Goal: Task Accomplishment & Management: Manage account settings

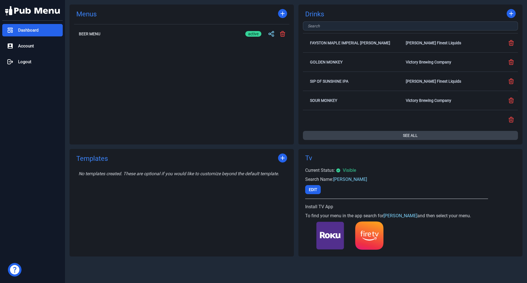
click at [408, 135] on button "See All" at bounding box center [410, 135] width 215 height 9
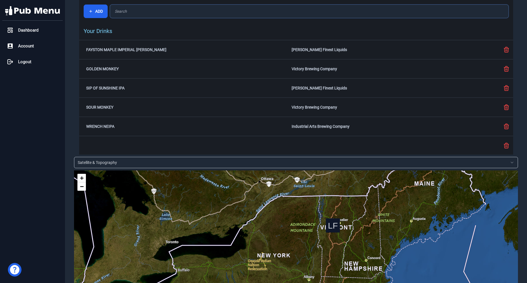
click at [194, 15] on input "text" at bounding box center [309, 12] width 398 height 14
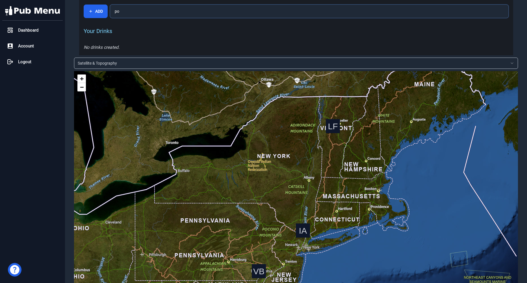
type input "p"
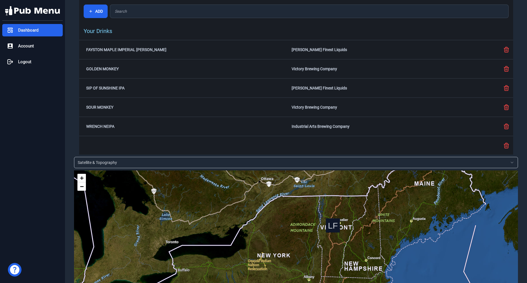
click at [52, 30] on div "Dashboard" at bounding box center [32, 30] width 60 height 12
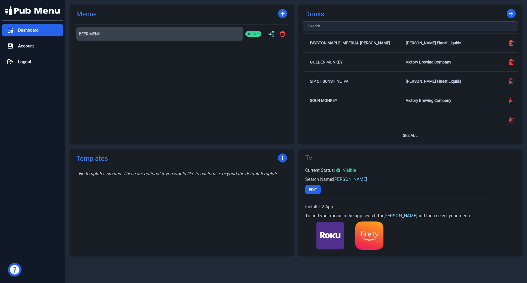
click at [128, 35] on h2 "Beer Menu" at bounding box center [159, 34] width 161 height 4
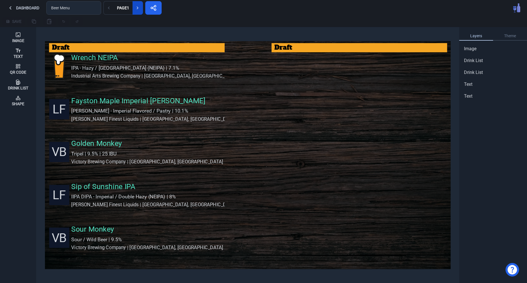
click at [143, 11] on button at bounding box center [137, 8] width 10 height 14
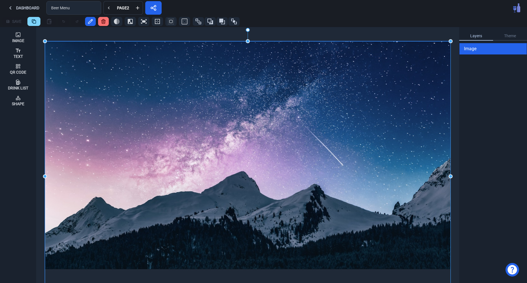
click at [224, 139] on img at bounding box center [247, 176] width 405 height 270
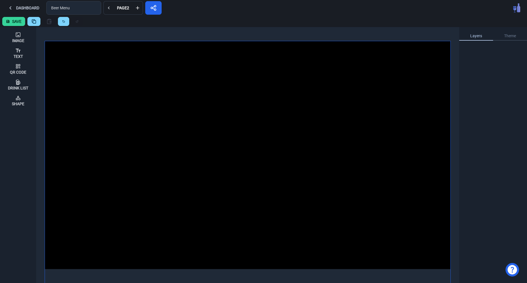
click at [224, 139] on div at bounding box center [247, 155] width 405 height 228
click at [344, 80] on div at bounding box center [247, 155] width 405 height 228
click at [18, 31] on div "Image" at bounding box center [18, 37] width 12 height 15
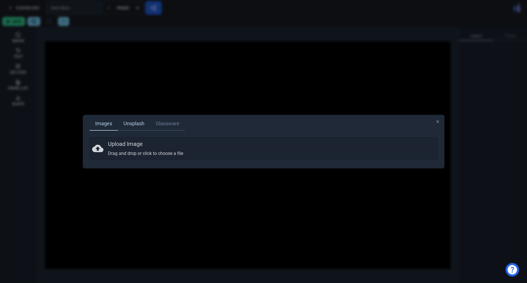
click at [136, 126] on link "Unsplash" at bounding box center [134, 124] width 32 height 14
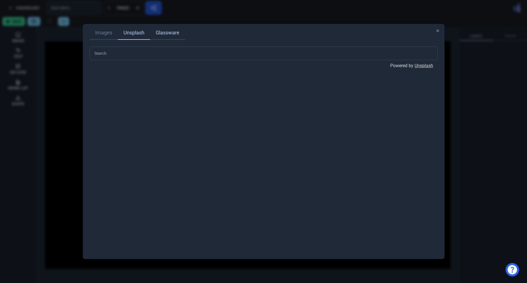
click at [176, 34] on link "Glassware" at bounding box center [167, 33] width 35 height 14
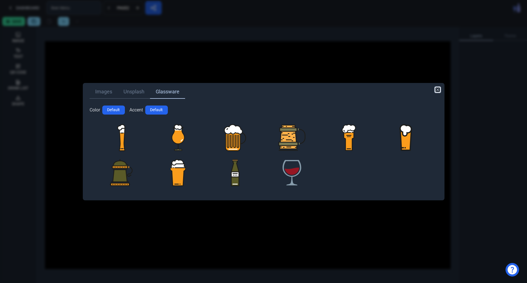
click at [437, 91] on icon "button" at bounding box center [437, 90] width 5 height 5
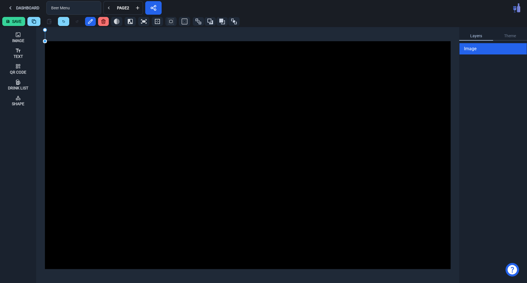
click at [386, 14] on div "Dashboard Beer Menu Page 2" at bounding box center [263, 8] width 527 height 16
click at [104, 23] on icon at bounding box center [104, 22] width 6 height 6
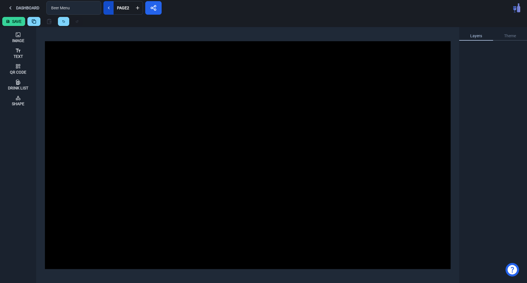
click at [112, 12] on button at bounding box center [108, 8] width 10 height 14
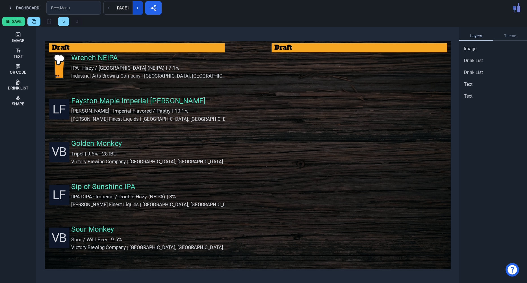
click at [140, 9] on icon at bounding box center [138, 8] width 6 height 6
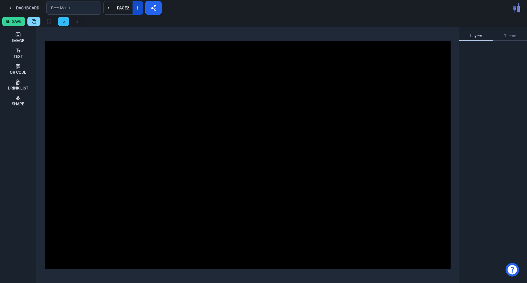
click at [62, 24] on button at bounding box center [63, 21] width 11 height 9
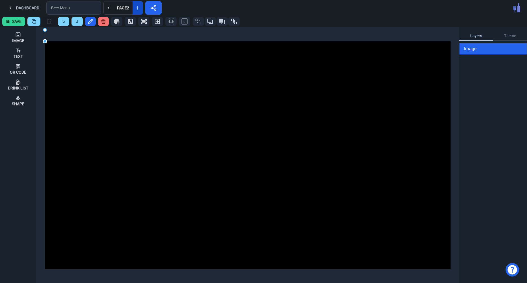
click at [62, 24] on button at bounding box center [63, 21] width 11 height 9
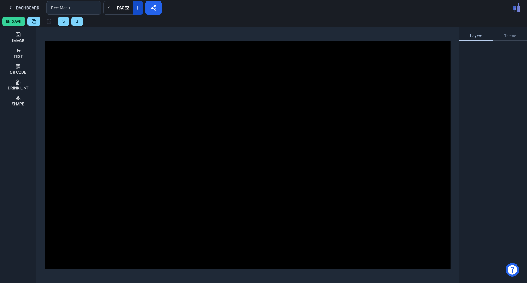
click at [62, 24] on button at bounding box center [63, 21] width 11 height 9
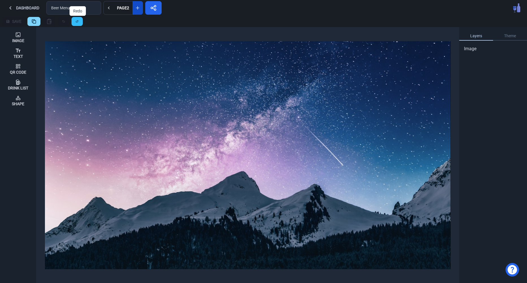
click at [79, 24] on button at bounding box center [76, 21] width 11 height 9
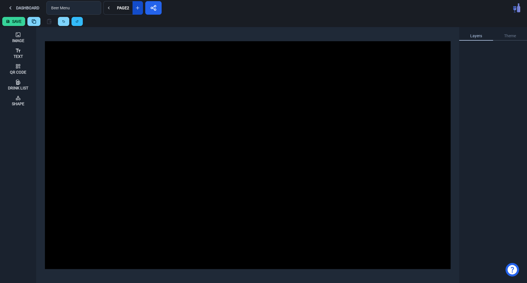
click at [79, 24] on button at bounding box center [76, 21] width 11 height 9
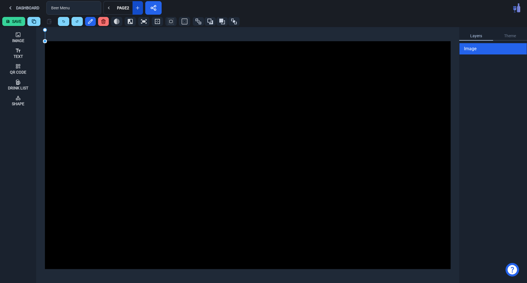
click at [103, 26] on div "Save" at bounding box center [263, 21] width 527 height 11
click at [104, 23] on icon at bounding box center [104, 22] width 6 height 6
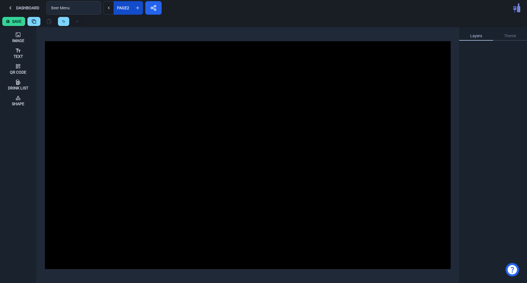
click at [121, 10] on div "Page 2" at bounding box center [123, 8] width 14 height 4
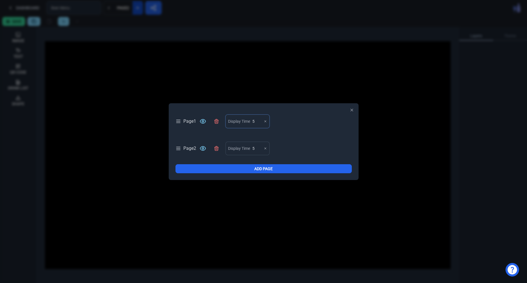
click at [259, 122] on input "5" at bounding box center [256, 122] width 9 height 14
drag, startPoint x: 255, startPoint y: 123, endPoint x: 259, endPoint y: 123, distance: 4.0
click at [259, 123] on input "5" at bounding box center [256, 122] width 9 height 14
type input "59"
click at [258, 123] on input "59" at bounding box center [256, 122] width 9 height 14
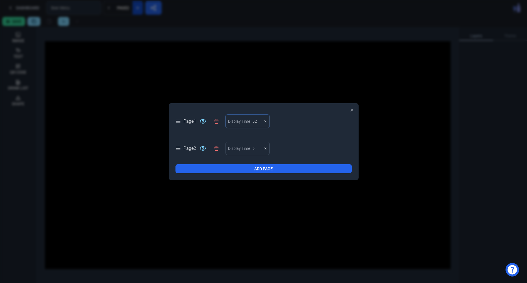
type input "52"
drag, startPoint x: 255, startPoint y: 121, endPoint x: 248, endPoint y: 124, distance: 7.2
click at [252, 124] on input "52" at bounding box center [256, 122] width 9 height 14
click at [246, 120] on div "Display Time" at bounding box center [239, 121] width 22 height 8
click at [222, 154] on button at bounding box center [216, 149] width 14 height 14
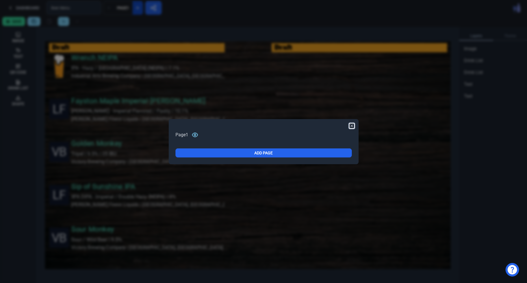
click at [351, 128] on icon "button" at bounding box center [351, 126] width 5 height 5
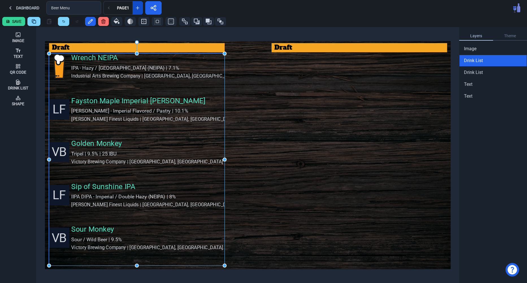
click at [152, 114] on div "LF Fayston Maple Imperial Stout Stout - Imperial Flavored / Pastry | 10.1% Laws…" at bounding box center [136, 117] width 175 height 40
click at [152, 113] on div "LF Fayston Maple Imperial Stout Stout - Imperial Flavored / Pastry | 10.1% Laws…" at bounding box center [136, 117] width 175 height 40
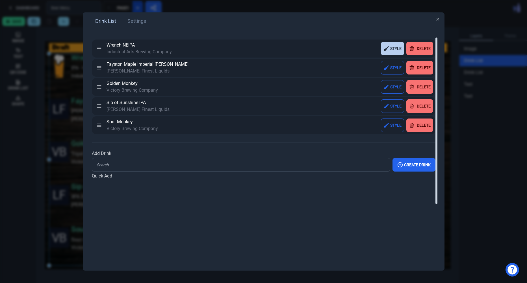
click at [394, 50] on div "Style" at bounding box center [395, 49] width 11 height 4
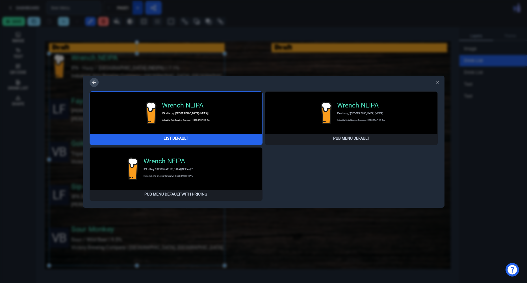
click at [93, 84] on icon at bounding box center [94, 82] width 7 height 7
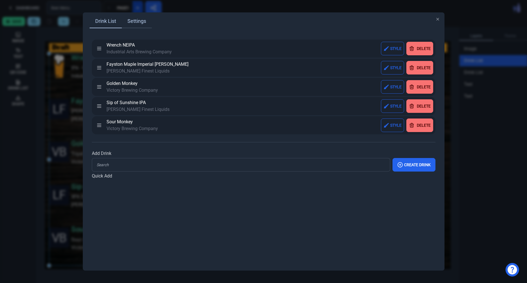
click at [145, 22] on link "Settings" at bounding box center [137, 22] width 30 height 14
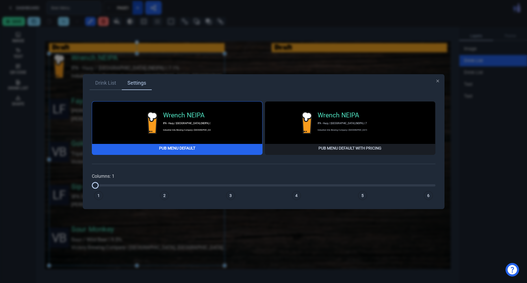
click at [164, 191] on div "Columns: 1 1 2 3 4 5 6" at bounding box center [263, 186] width 343 height 27
click at [164, 196] on button "2" at bounding box center [164, 195] width 9 height 9
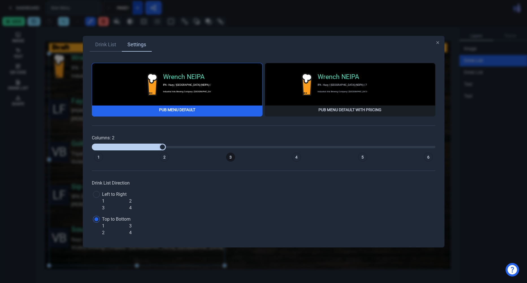
click at [231, 157] on button "3" at bounding box center [230, 157] width 9 height 9
type input "3"
click at [438, 44] on icon "button" at bounding box center [437, 43] width 2 height 2
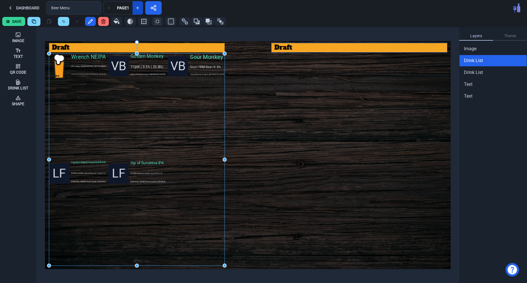
click at [352, 48] on div "Draft" at bounding box center [360, 47] width 172 height 9
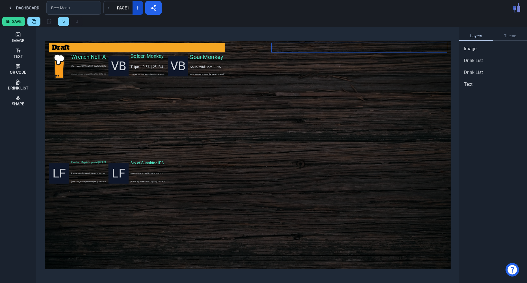
click at [352, 48] on img at bounding box center [249, 154] width 409 height 273
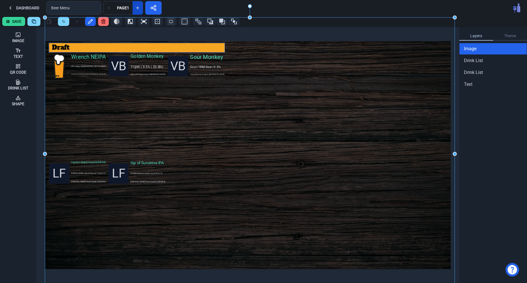
click at [206, 46] on div "Draft" at bounding box center [138, 47] width 172 height 9
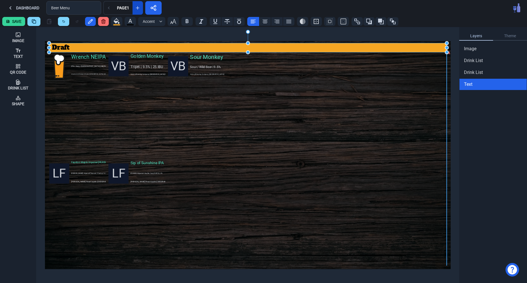
drag, startPoint x: 226, startPoint y: 47, endPoint x: 446, endPoint y: 62, distance: 221.3
click at [446, 62] on div "Image Text Qr Code Drink List Shape 4 Wrench NEIPA IPA - Hazy / New England (NE…" at bounding box center [263, 155] width 527 height 256
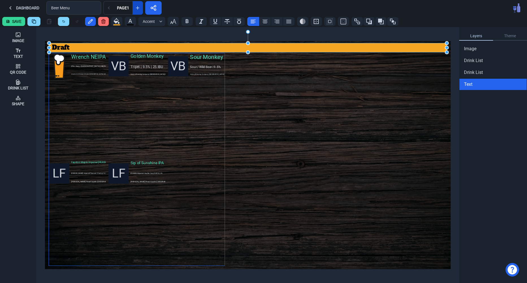
click at [93, 104] on div "Wrench NEIPA IPA - Hazy / New England (NEIPA) | 7.1% Industrial Arts Brewing Co…" at bounding box center [77, 105] width 57 height 105
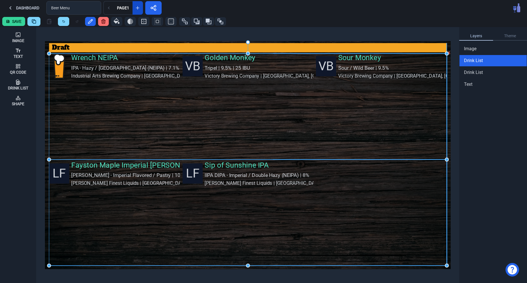
drag, startPoint x: 225, startPoint y: 160, endPoint x: 447, endPoint y: 151, distance: 222.1
click at [447, 151] on div "Image Text Qr Code Drink List Shape 5 Wrench NEIPA IPA - Hazy / New England (NE…" at bounding box center [263, 155] width 527 height 256
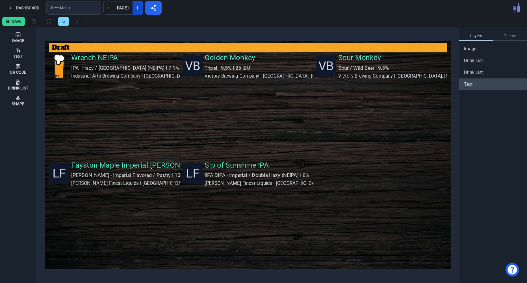
click at [501, 86] on div "Text" at bounding box center [492, 84] width 67 height 7
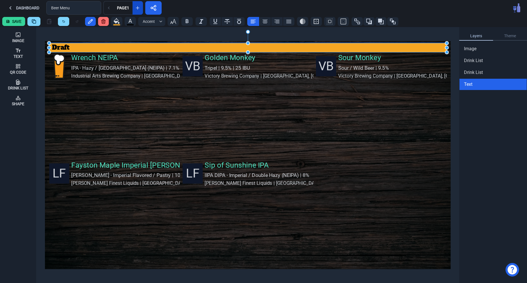
click at [71, 46] on div "Draft" at bounding box center [249, 47] width 395 height 9
click at [67, 48] on div "Draft" at bounding box center [249, 47] width 395 height 9
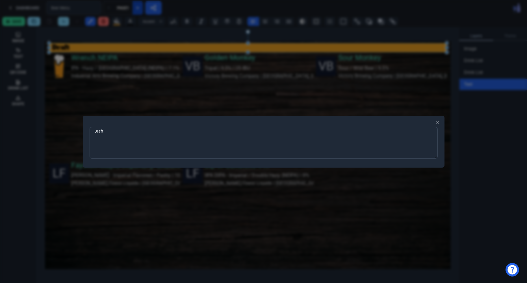
click at [164, 140] on textarea "Draft" at bounding box center [263, 143] width 348 height 32
type textarea "Beer List"
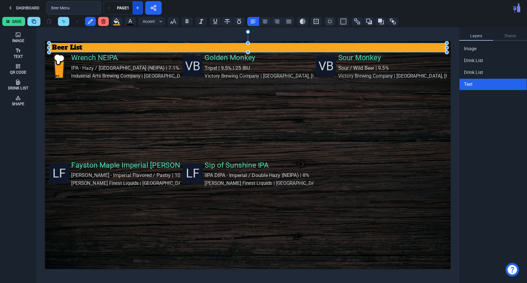
click at [10, 24] on button "Save" at bounding box center [13, 21] width 23 height 9
click at [19, 12] on button "Dashboard" at bounding box center [23, 8] width 42 height 14
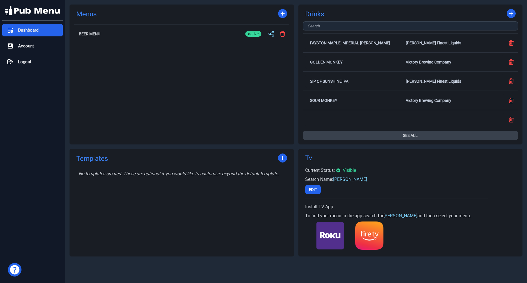
click at [412, 138] on button "See All" at bounding box center [410, 135] width 215 height 9
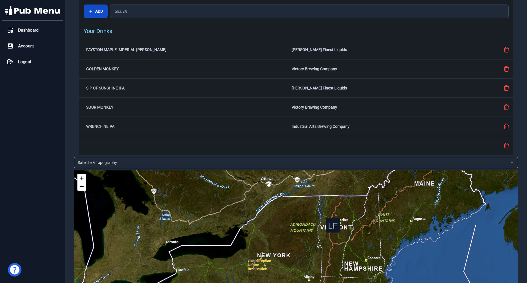
click at [99, 11] on button "Add" at bounding box center [96, 12] width 24 height 14
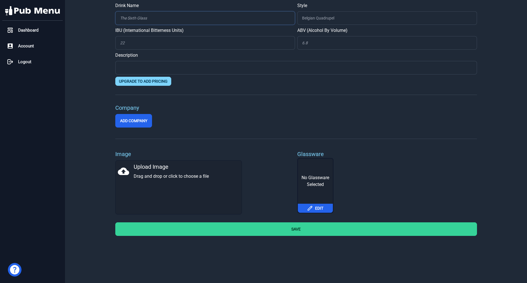
click at [150, 21] on input "Drink Name" at bounding box center [205, 18] width 180 height 14
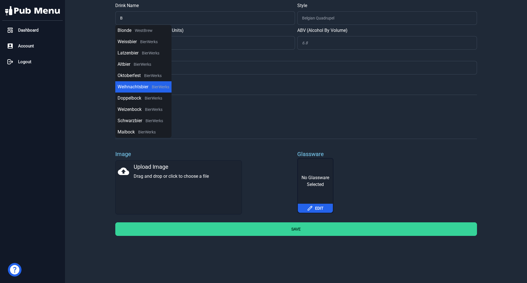
click at [142, 82] on button "Weihnachtsbier BierWerks" at bounding box center [143, 86] width 56 height 11
type input "Weihnachtsbier"
type input "Traditional Ale - Other"
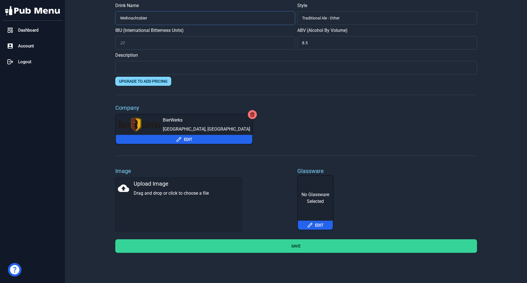
click at [124, 22] on input "Weihnachtsbier" at bounding box center [205, 18] width 180 height 14
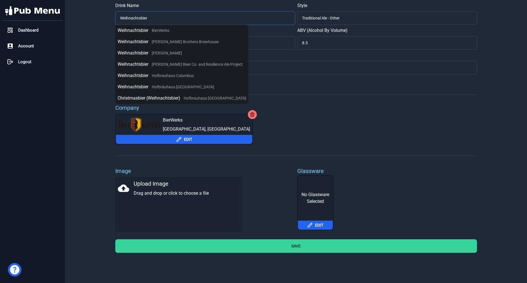
click at [124, 22] on input "Weihnachtsbier" at bounding box center [205, 18] width 180 height 14
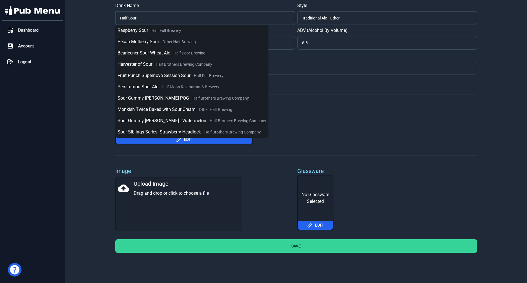
click at [186, 21] on input "Half Sour" at bounding box center [205, 18] width 180 height 14
click at [495, 62] on div "Drink Name Half Sour Raspberry Sour Half Full Brewery Pecan Mulberry Sour Other…" at bounding box center [296, 127] width 434 height 255
click at [176, 22] on input "Half Sour" at bounding box center [205, 18] width 180 height 14
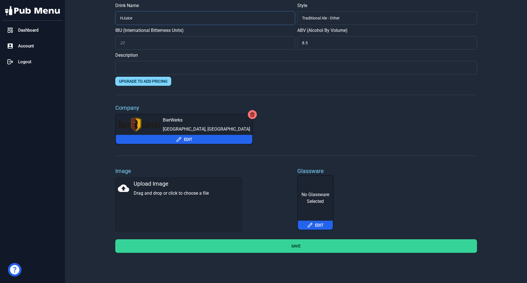
click at [123, 21] on input "HJuice" at bounding box center [205, 18] width 180 height 14
type input "HJuice"
click at [36, 71] on div "Dashboard Account Logout" at bounding box center [32, 141] width 65 height 283
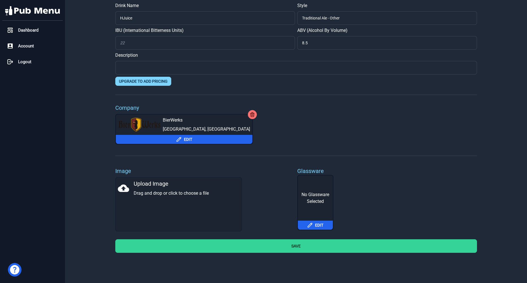
click at [99, 101] on div "Drink Name HJuice Style Traditional Ale - Other IBU (International Bitterness U…" at bounding box center [296, 127] width 434 height 255
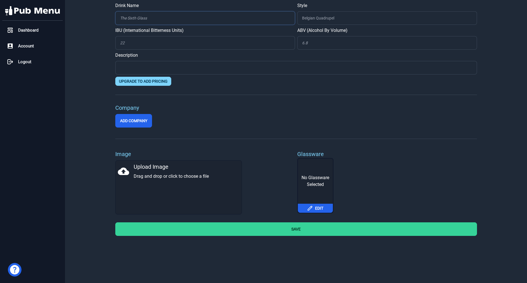
click at [124, 18] on input "Drink Name" at bounding box center [205, 18] width 180 height 14
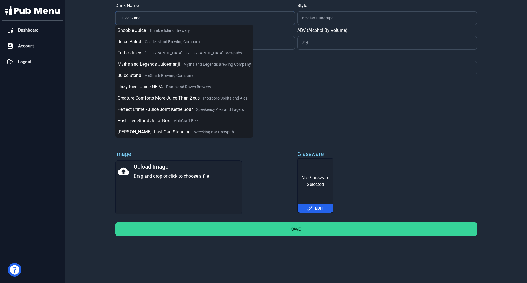
type input "Juice Stand"
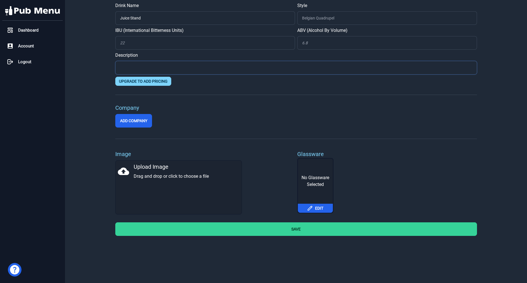
click at [238, 65] on input "text" at bounding box center [295, 68] width 361 height 14
click at [373, 20] on input "Style" at bounding box center [387, 18] width 180 height 14
click at [152, 67] on input "text" at bounding box center [295, 68] width 361 height 14
type input "[PERSON_NAME] Finest - Blood Orange IPA"
click at [308, 46] on input "ABV (Alcohol By Volume)" at bounding box center [387, 43] width 180 height 14
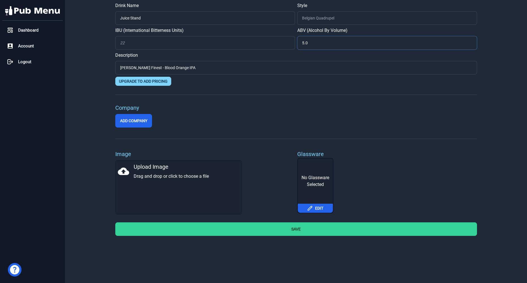
type input "5.0"
click at [378, 16] on input "Style" at bounding box center [387, 18] width 180 height 14
type input "B"
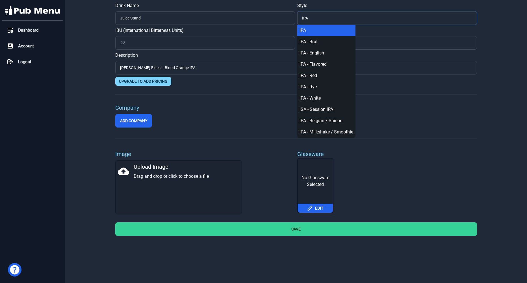
type input "IPA"
click at [351, 26] on button "IPA" at bounding box center [326, 30] width 58 height 11
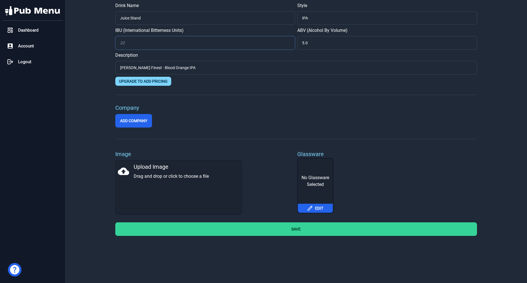
click at [176, 43] on input "IBU (International Bitterness Units)" at bounding box center [205, 43] width 180 height 14
type input "6"
type input "50"
click at [316, 207] on button "Edit" at bounding box center [315, 208] width 35 height 9
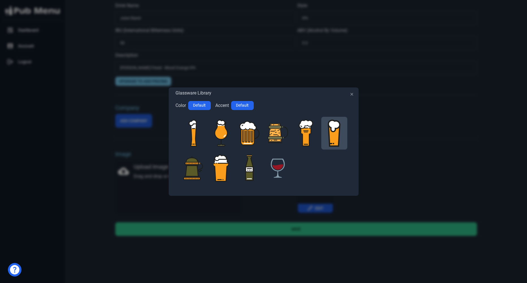
click at [329, 143] on icon at bounding box center [333, 133] width 13 height 27
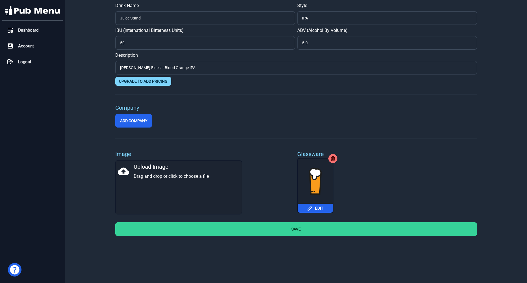
click at [303, 225] on button "Save" at bounding box center [295, 229] width 361 height 14
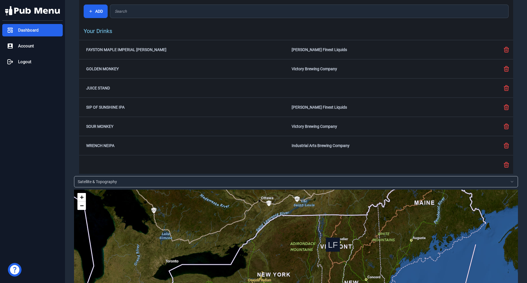
click at [48, 32] on div "Dashboard" at bounding box center [32, 30] width 60 height 12
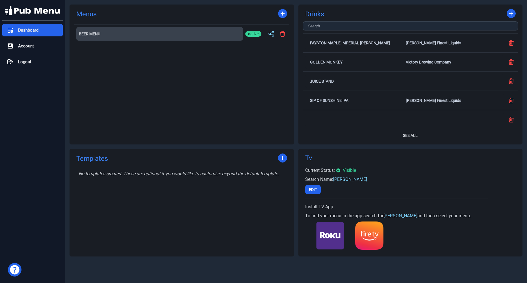
click at [90, 32] on h2 "Beer Menu" at bounding box center [159, 34] width 161 height 4
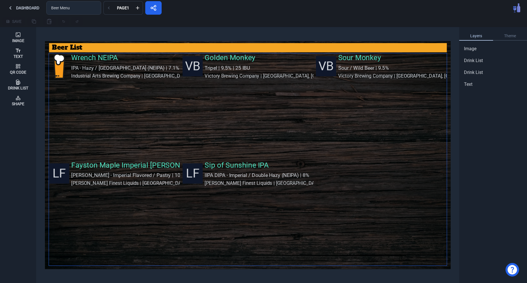
click at [89, 59] on div "Wrench NEIPA IPA - Hazy / New England (NEIPA) | 7.1% Industrial Arts Brewing Co…" at bounding box center [114, 105] width 131 height 105
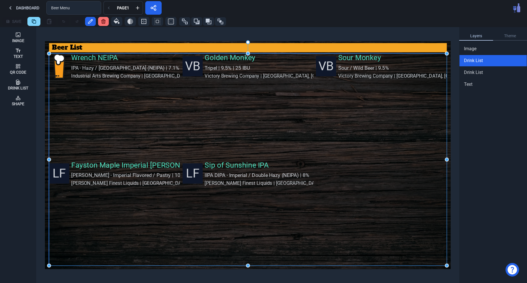
click at [89, 59] on div "Wrench NEIPA IPA - Hazy / New England (NEIPA) | 7.1% Industrial Arts Brewing Co…" at bounding box center [114, 105] width 131 height 105
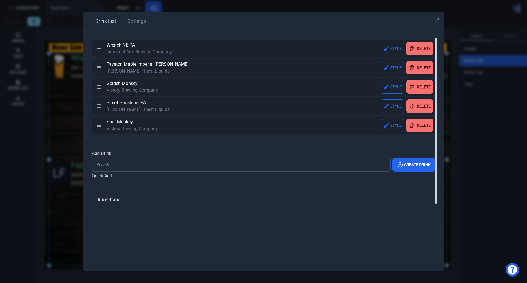
click at [107, 165] on input "Add Drink" at bounding box center [241, 165] width 298 height 14
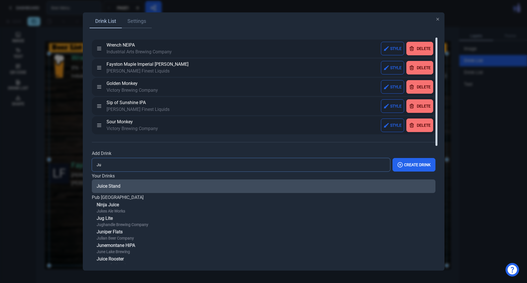
type input "Ju"
click at [118, 184] on span "Juice Stand" at bounding box center [109, 186] width 24 height 7
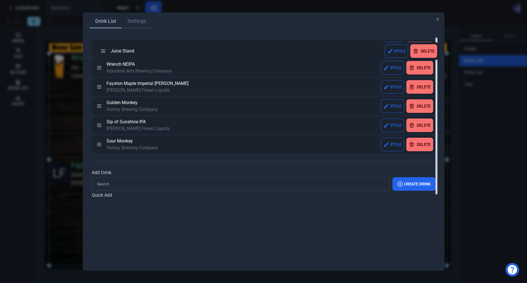
drag, startPoint x: 97, startPoint y: 144, endPoint x: 101, endPoint y: 50, distance: 93.5
click at [101, 50] on icon at bounding box center [99, 49] width 6 height 6
click at [136, 22] on link "Settings" at bounding box center [137, 22] width 30 height 14
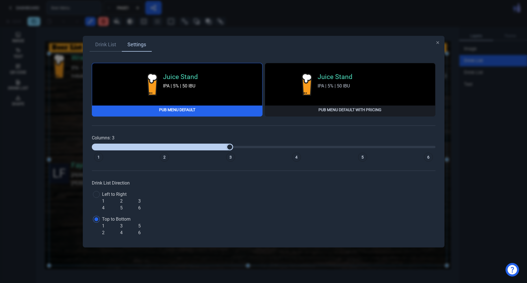
click at [437, 45] on div "Drink List Settings" at bounding box center [263, 45] width 348 height 14
click at [438, 45] on div "Drink List Settings Juice Stand IPA | 5% | 50 IBU Pub Menu Default Juice Stand …" at bounding box center [263, 142] width 361 height 212
click at [438, 43] on icon "button" at bounding box center [437, 42] width 5 height 5
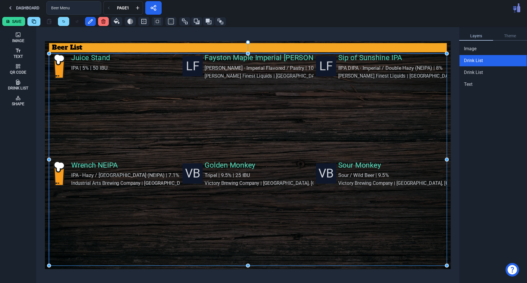
click at [102, 75] on div "Juice Stand IPA | 5% | 50 IBU" at bounding box center [114, 105] width 131 height 105
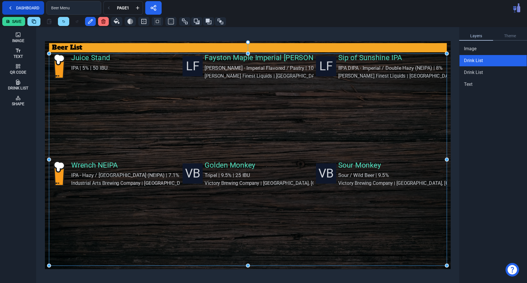
click at [18, 12] on button "Dashboard" at bounding box center [23, 8] width 42 height 14
click at [18, 21] on button "Save" at bounding box center [13, 21] width 23 height 9
click at [21, 82] on div "Drink List" at bounding box center [18, 84] width 20 height 15
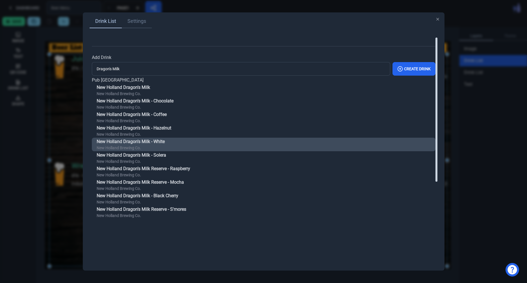
type input "Dragon's Milk"
click at [138, 146] on span "New Holland Brewing Co." at bounding box center [131, 148] width 68 height 6
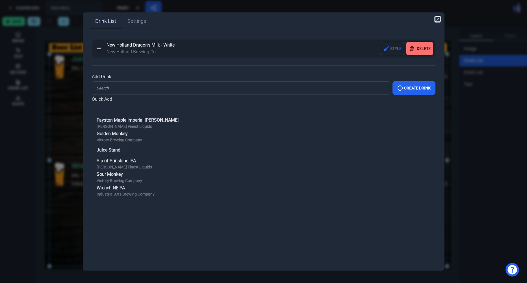
click at [437, 19] on icon "button" at bounding box center [437, 19] width 2 height 2
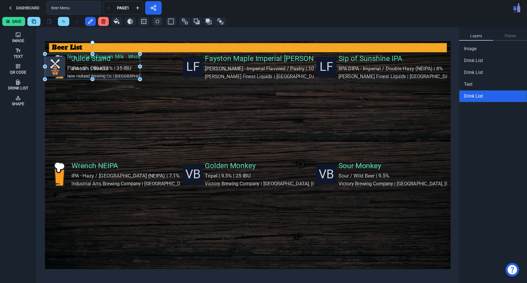
click at [496, 95] on div "Drink List" at bounding box center [492, 96] width 67 height 7
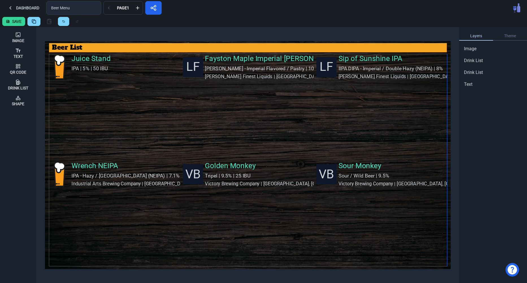
click at [121, 74] on div "Juice Stand IPA | 5% | 50 IBU" at bounding box center [114, 106] width 131 height 105
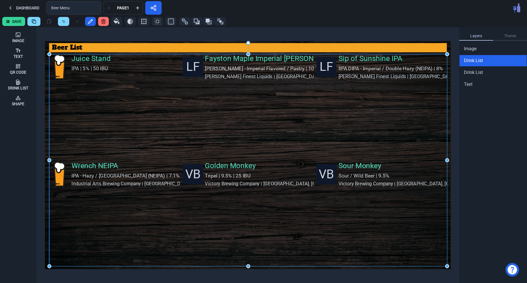
click at [121, 74] on div "Juice Stand IPA | 5% | 50 IBU" at bounding box center [114, 106] width 131 height 105
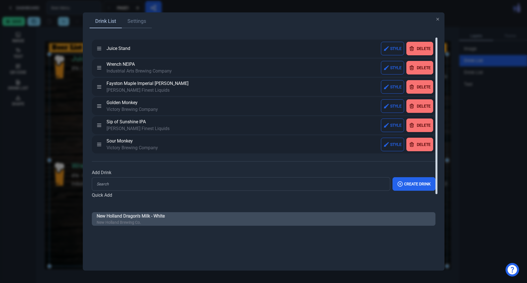
click at [122, 223] on span "New Holland Brewing Co." at bounding box center [131, 223] width 68 height 6
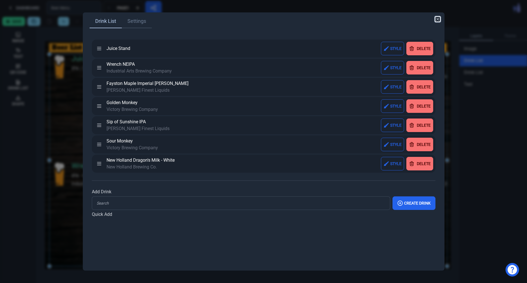
click at [438, 21] on icon "button" at bounding box center [437, 19] width 5 height 5
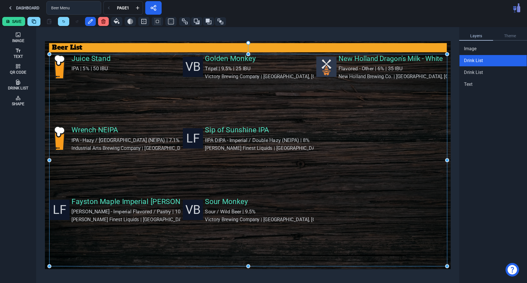
click at [15, 22] on button "Save" at bounding box center [13, 21] width 23 height 9
click at [19, 12] on button "Dashboard" at bounding box center [23, 8] width 42 height 14
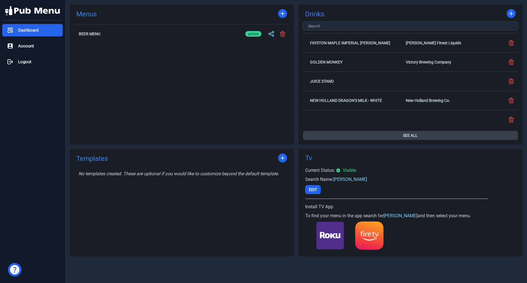
click at [470, 137] on button "See All" at bounding box center [410, 135] width 215 height 9
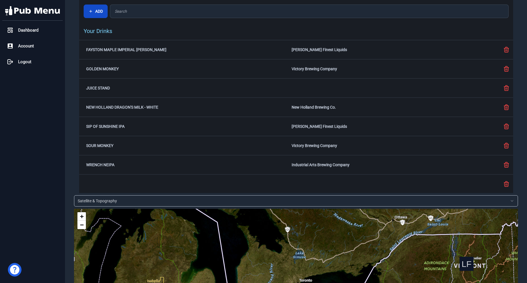
click at [103, 11] on button "Add" at bounding box center [96, 12] width 24 height 14
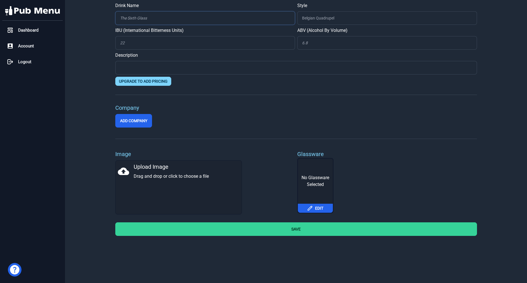
click at [125, 19] on input "Drink Name" at bounding box center [205, 18] width 180 height 14
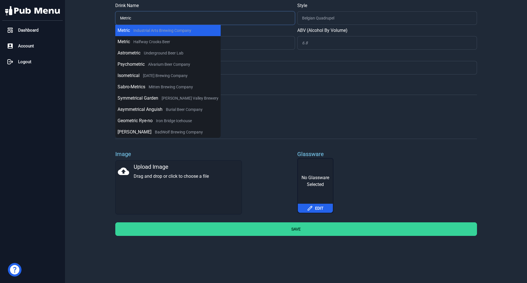
type input "Metric"
click at [138, 30] on span "Industrial Arts Brewing Company" at bounding box center [162, 30] width 58 height 5
type input "Pilsener / Pils / Pilsner"
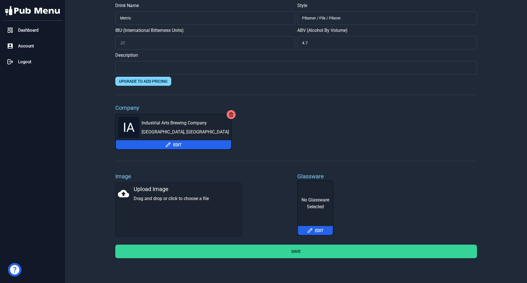
click at [300, 250] on button "Save" at bounding box center [295, 252] width 361 height 14
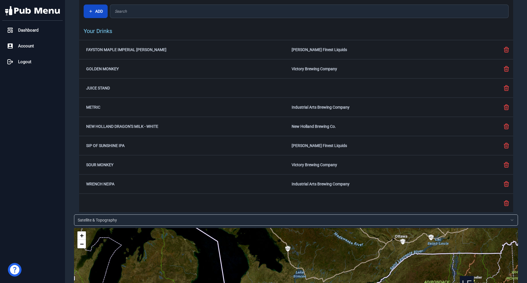
click at [99, 7] on button "Add" at bounding box center [96, 12] width 24 height 14
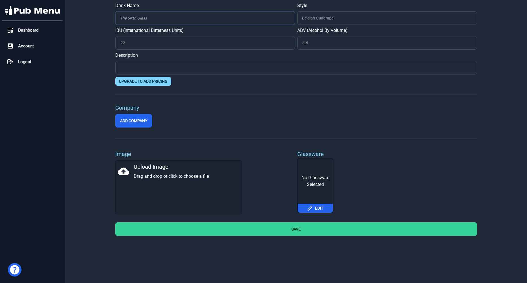
click at [126, 18] on input "Drink Name" at bounding box center [205, 18] width 180 height 14
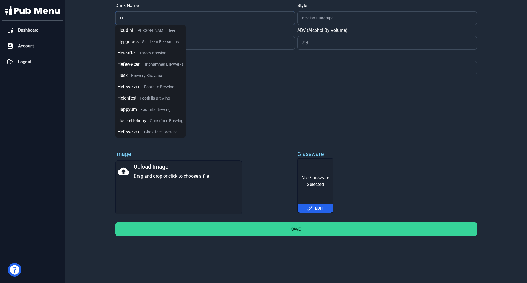
click at [121, 19] on input "H" at bounding box center [205, 18] width 180 height 14
type input "h"
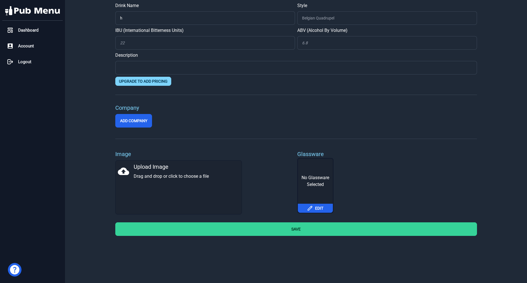
click at [99, 47] on div "Drink Name h Style IBU (International Bitterness Units) ABV (Alcohol By Volume)…" at bounding box center [296, 119] width 434 height 238
click at [53, 33] on div "Dashboard" at bounding box center [32, 30] width 60 height 12
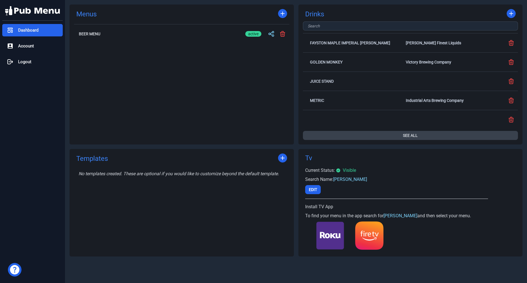
click at [431, 137] on button "See All" at bounding box center [410, 135] width 215 height 9
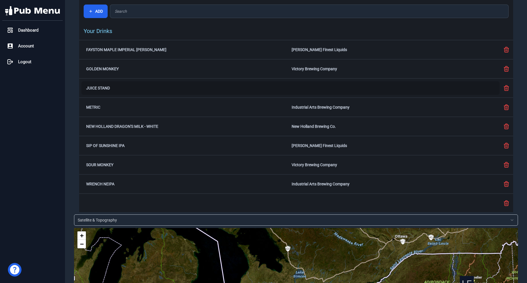
click at [166, 87] on h2 "Juice Stand" at bounding box center [187, 88] width 203 height 4
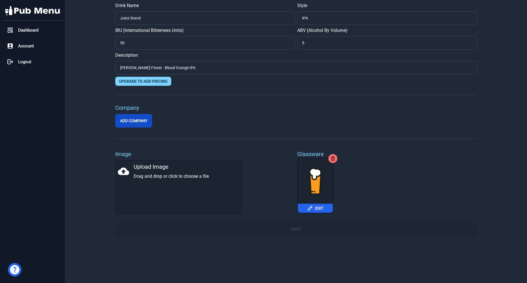
click at [131, 127] on button "Add Company" at bounding box center [133, 121] width 37 height 14
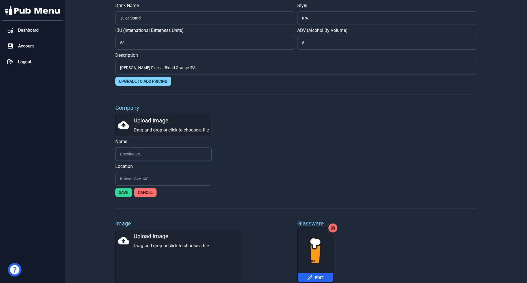
click at [168, 157] on input "text" at bounding box center [163, 154] width 96 height 14
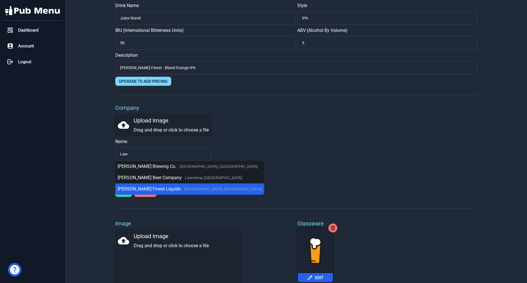
click at [165, 189] on div "Lawson's Finest Liquids Waitsfield, VT" at bounding box center [189, 189] width 144 height 7
type input "Lawson's Finest Liquids"
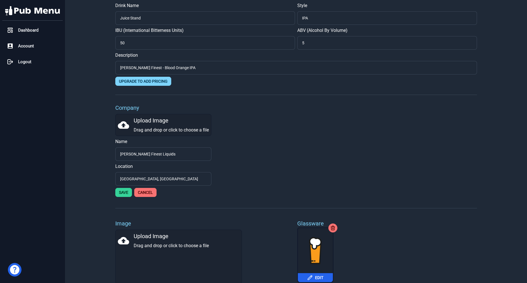
click at [121, 194] on button "Save" at bounding box center [123, 192] width 17 height 9
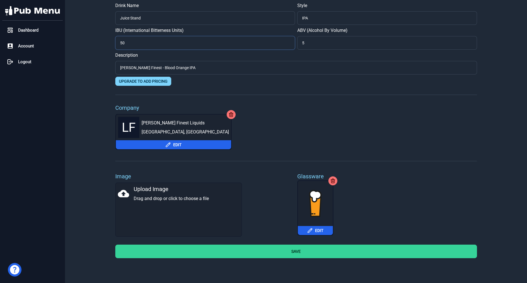
click at [261, 47] on input "50" at bounding box center [205, 43] width 180 height 14
click at [276, 253] on button "Save" at bounding box center [295, 252] width 361 height 14
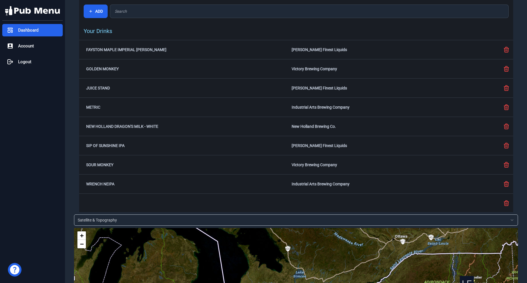
click at [41, 34] on div "Dashboard" at bounding box center [32, 30] width 60 height 12
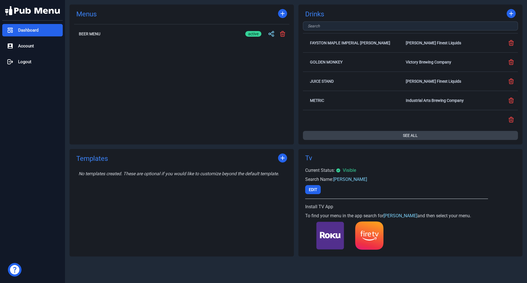
click at [411, 134] on button "See All" at bounding box center [410, 135] width 215 height 9
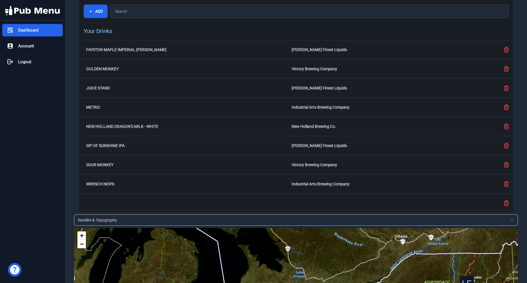
click at [56, 34] on div "Dashboard" at bounding box center [32, 30] width 60 height 12
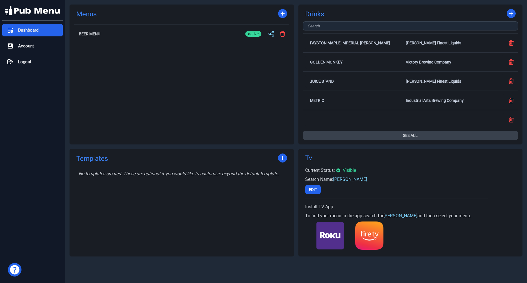
click at [407, 135] on button "See All" at bounding box center [410, 135] width 215 height 9
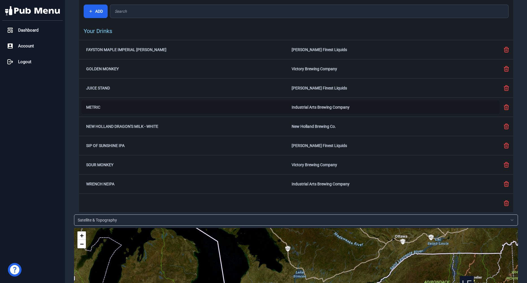
click at [139, 110] on div "Metric Industrial Arts Brewing Company" at bounding box center [290, 108] width 418 height 14
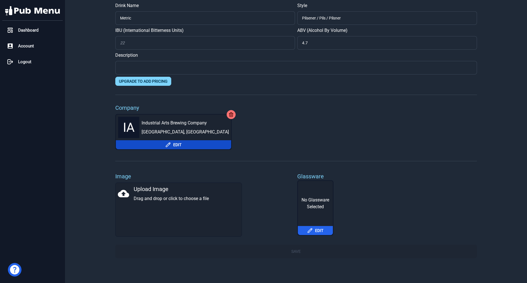
click at [159, 148] on button "Edit" at bounding box center [173, 144] width 115 height 9
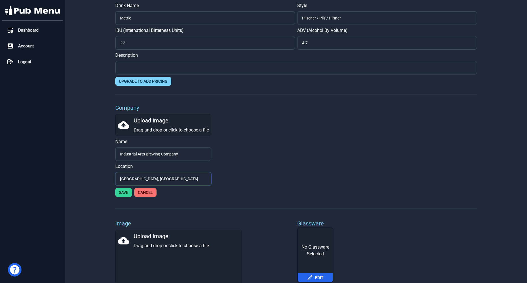
click at [137, 177] on input "Garnerville, NY" at bounding box center [163, 179] width 96 height 14
click at [140, 180] on input "Garnerville, NY" at bounding box center [163, 179] width 96 height 14
type input "Beacon, NY"
click at [128, 193] on div "Beacon , NY" at bounding box center [128, 191] width 22 height 7
click at [125, 194] on button "Save" at bounding box center [123, 192] width 17 height 9
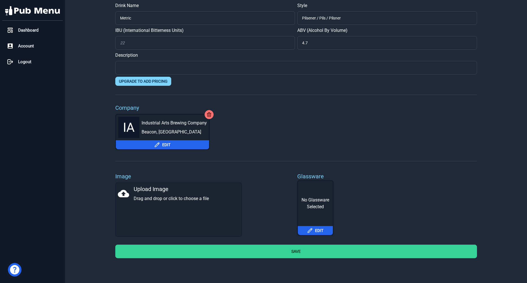
click at [279, 104] on label "Company" at bounding box center [295, 108] width 361 height 8
click at [160, 144] on button "Edit" at bounding box center [162, 144] width 93 height 9
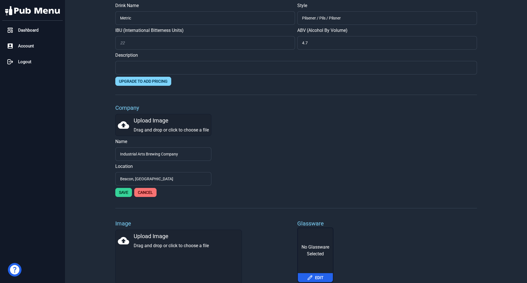
click at [154, 124] on div "Upload Image Drag and drop or click to choose a file" at bounding box center [163, 125] width 91 height 17
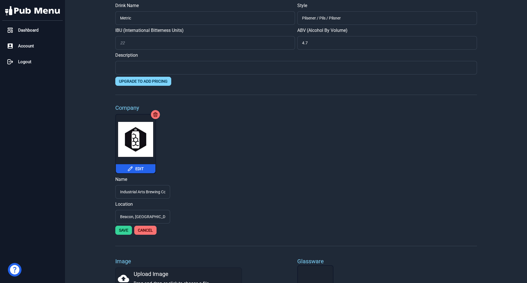
click at [125, 231] on button "Save" at bounding box center [123, 230] width 17 height 9
click at [124, 231] on button "Save" at bounding box center [123, 230] width 17 height 9
click at [139, 167] on button "Edit" at bounding box center [136, 168] width 40 height 9
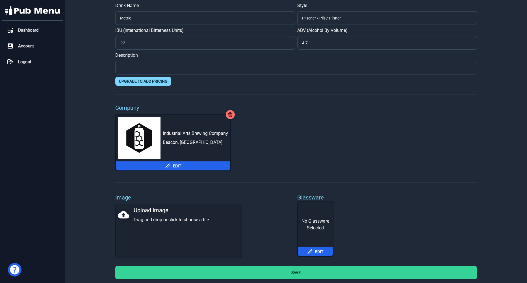
click at [279, 272] on button "Save" at bounding box center [295, 273] width 361 height 14
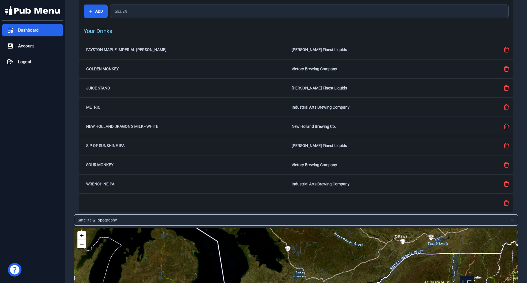
click at [23, 28] on span "Dashboard" at bounding box center [28, 30] width 20 height 6
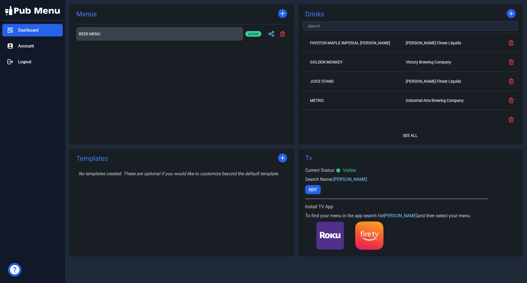
click at [88, 35] on h2 "Beer Menu" at bounding box center [159, 34] width 161 height 4
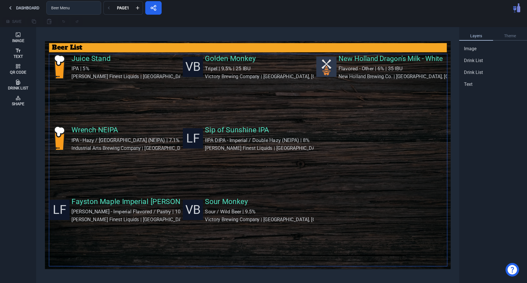
click at [218, 117] on div "VB Golden Monkey Tripel | 9.5% | 25 IBU Victory Brewing Company | Downingtown, …" at bounding box center [248, 88] width 131 height 69
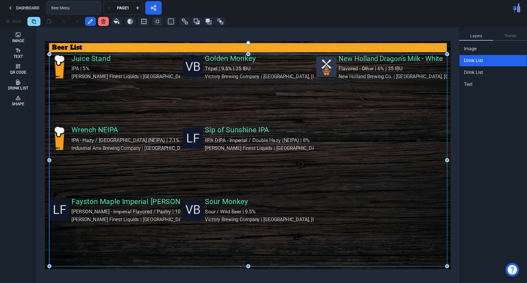
click at [218, 117] on div "VB Golden Monkey Tripel | 9.5% | 25 IBU Victory Brewing Company | Downingtown, …" at bounding box center [248, 88] width 131 height 69
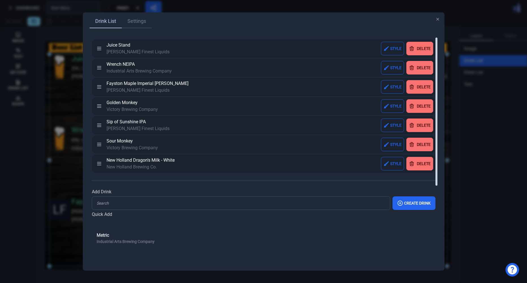
drag, startPoint x: 108, startPoint y: 237, endPoint x: 139, endPoint y: 31, distance: 208.1
click at [139, 31] on div "Drink List Settings Juice Stand Lawson's Finest Liquids Style Delete Wrench NEI…" at bounding box center [263, 141] width 361 height 258
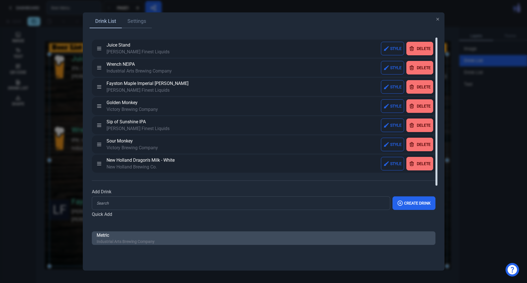
click at [141, 238] on span "Metric" at bounding box center [126, 235] width 58 height 7
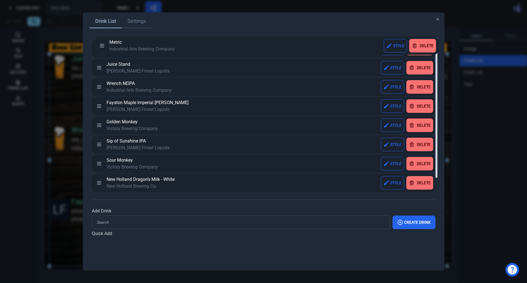
drag, startPoint x: 98, startPoint y: 185, endPoint x: 101, endPoint y: 47, distance: 137.2
click at [101, 47] on icon at bounding box center [99, 49] width 6 height 6
click at [126, 20] on link "Settings" at bounding box center [137, 22] width 30 height 14
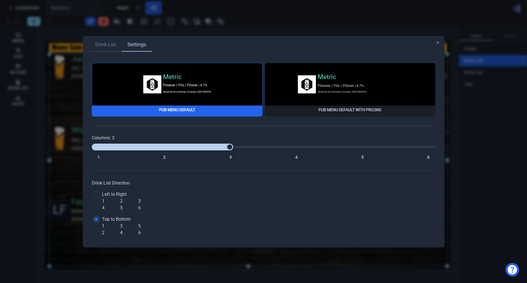
click at [105, 23] on div at bounding box center [263, 141] width 527 height 283
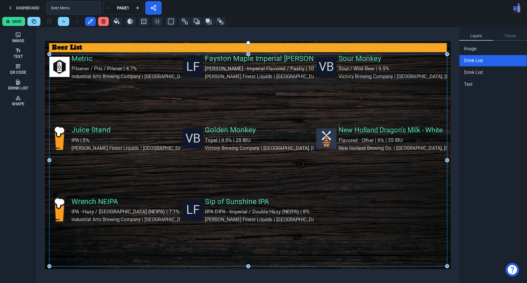
click at [16, 22] on button "Save" at bounding box center [13, 21] width 23 height 9
click at [355, 21] on div at bounding box center [376, 21] width 296 height 9
click at [302, 20] on div at bounding box center [376, 21] width 296 height 9
click at [161, 13] on button at bounding box center [153, 8] width 16 height 14
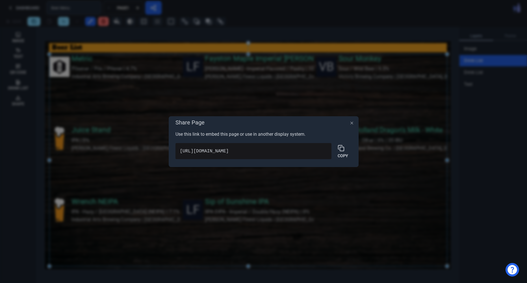
click at [263, 158] on div "https://www.pubmenu.app/api/menus/77e3bbc6-004b-4a38-ad65-a537bc0a0e9e/page/0" at bounding box center [253, 151] width 156 height 16
click at [338, 148] on icon at bounding box center [340, 147] width 4 height 4
click at [354, 121] on div "Share Page Use this link to embed this page or use in another display system. h…" at bounding box center [264, 141] width 190 height 51
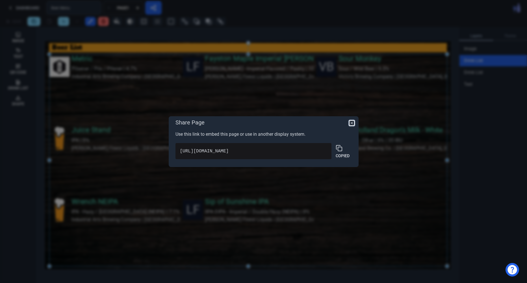
click at [349, 121] on icon "button" at bounding box center [351, 123] width 5 height 5
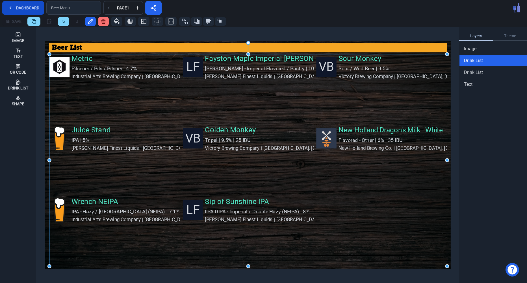
click at [39, 8] on button "Dashboard" at bounding box center [23, 8] width 42 height 14
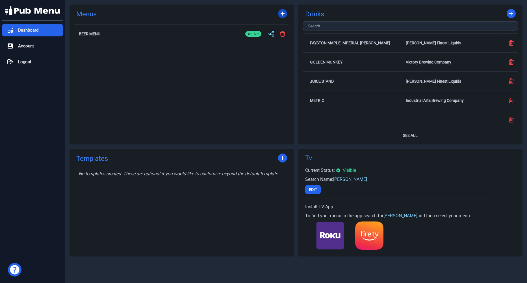
click at [281, 15] on icon at bounding box center [282, 13] width 7 height 7
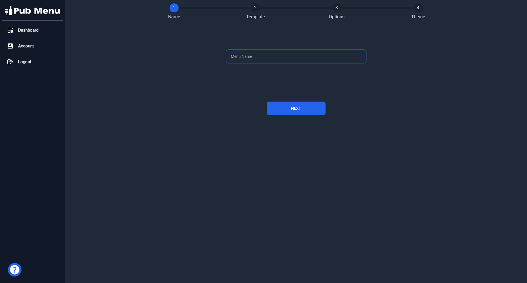
click at [252, 56] on input "text" at bounding box center [296, 57] width 140 height 14
type input "B"
type input "Chalkboard"
click at [291, 114] on button "Next" at bounding box center [296, 109] width 59 height 14
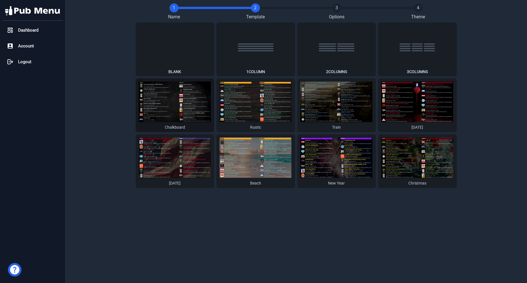
click at [182, 97] on button "Lynchburg Lemonade Country Cocktail Flavored Malt Beverage | 4.8% Jack Daniel's…" at bounding box center [175, 105] width 78 height 54
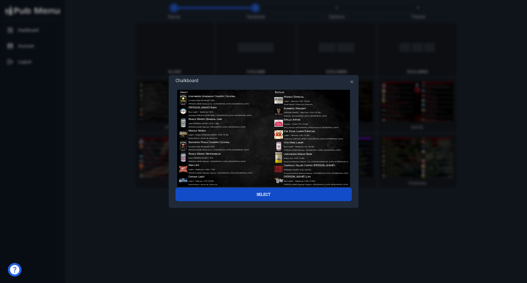
click at [272, 191] on button "Select" at bounding box center [263, 195] width 176 height 14
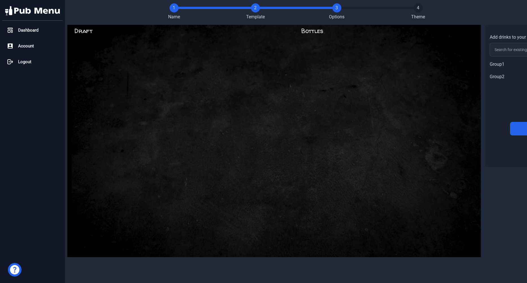
scroll to position [0, 77]
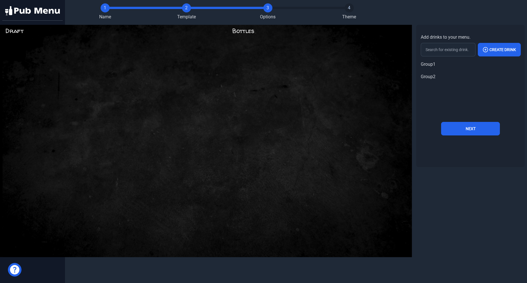
click at [16, 32] on div "Draft" at bounding box center [93, 31] width 176 height 9
click at [460, 132] on button "Next" at bounding box center [470, 129] width 59 height 14
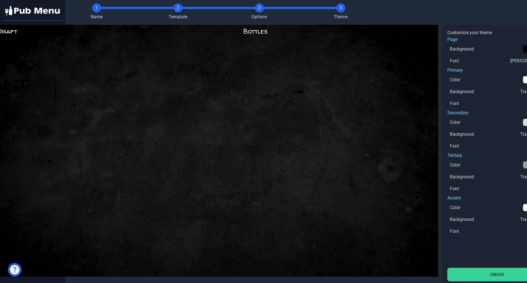
click at [480, 271] on button "Create" at bounding box center [496, 275] width 99 height 14
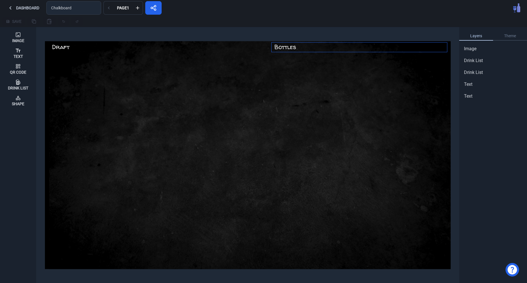
click at [287, 45] on div "Bottles" at bounding box center [360, 47] width 172 height 9
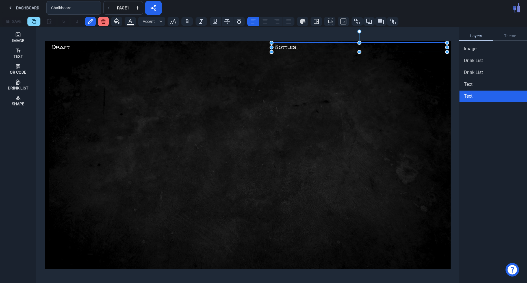
click at [326, 46] on div "Bottles" at bounding box center [360, 47] width 172 height 9
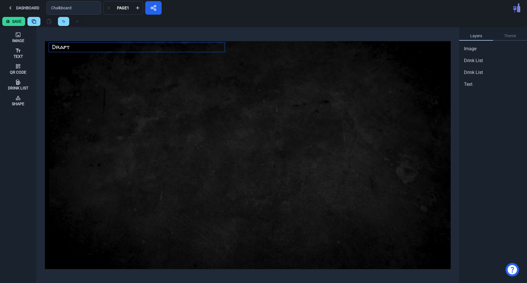
click at [102, 43] on img at bounding box center [251, 154] width 405 height 270
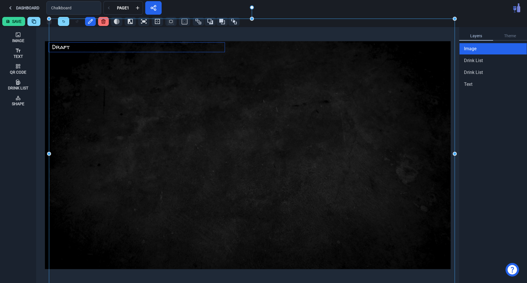
click at [83, 51] on div "Draft" at bounding box center [138, 47] width 172 height 9
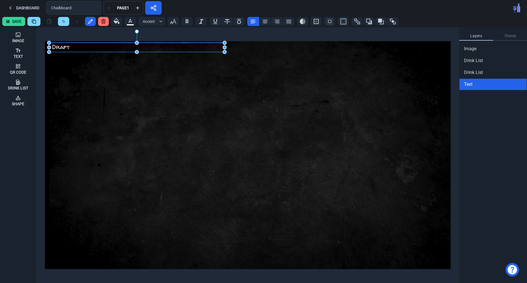
click at [83, 51] on div "Draft" at bounding box center [138, 47] width 172 height 9
click at [79, 49] on div "Draft" at bounding box center [138, 47] width 172 height 9
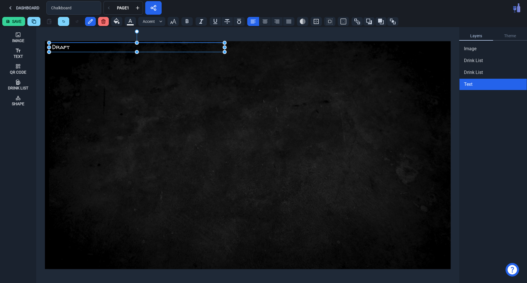
click at [79, 49] on div "Draft" at bounding box center [138, 47] width 172 height 9
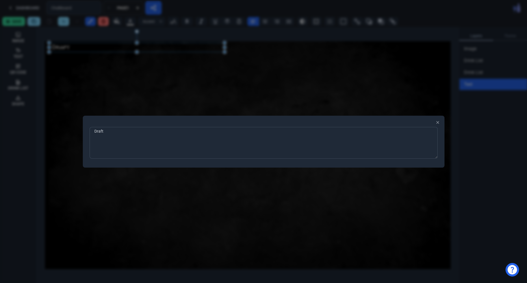
click at [139, 147] on textarea "Draft" at bounding box center [263, 143] width 348 height 32
type textarea "Beer Menu"
click at [303, 98] on div at bounding box center [263, 141] width 527 height 283
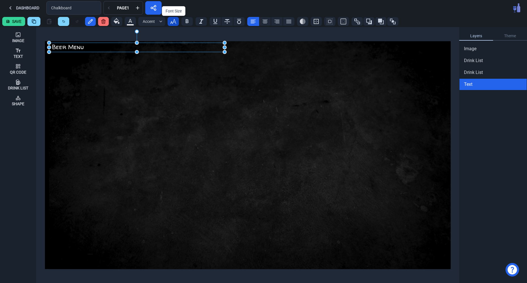
click at [176, 21] on icon "button" at bounding box center [173, 21] width 7 height 7
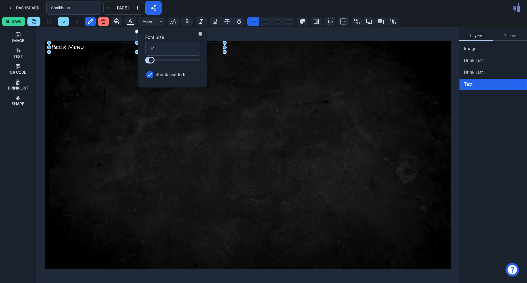
type input "11"
type input "15"
type input "17"
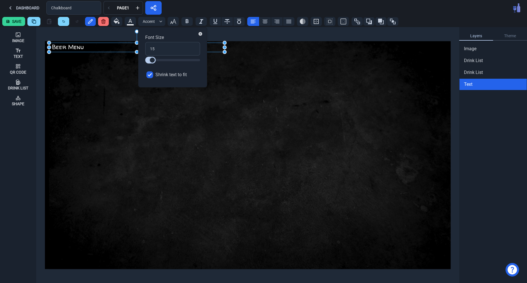
type input "17"
type input "20"
type input "25"
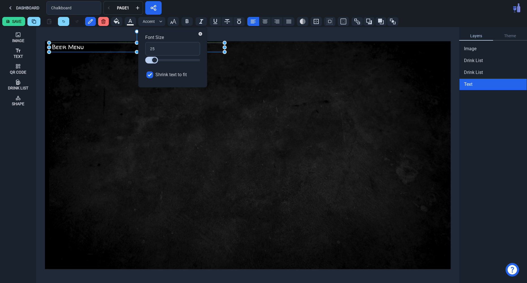
type input "28"
type input "30"
type input "34"
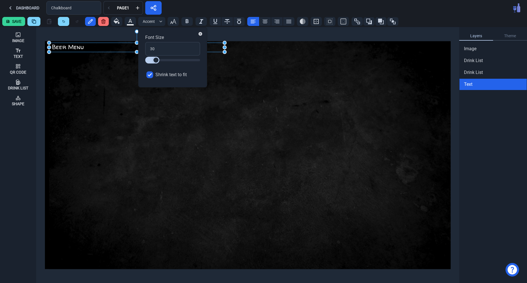
type input "34"
type input "36"
type input "38"
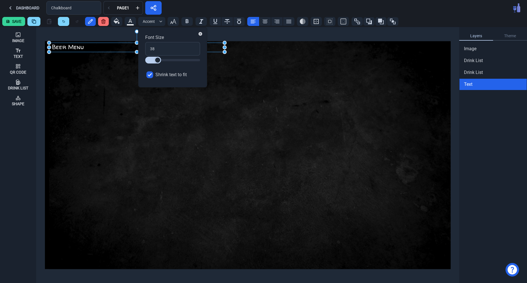
type input "37"
type input "35"
type input "29"
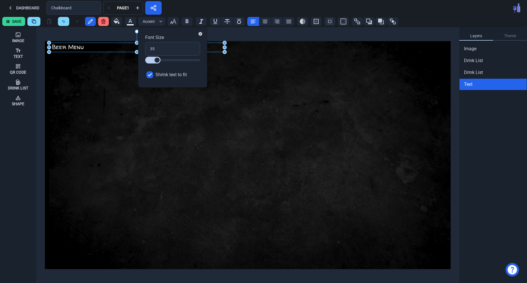
type input "29"
type input "26"
type input "23"
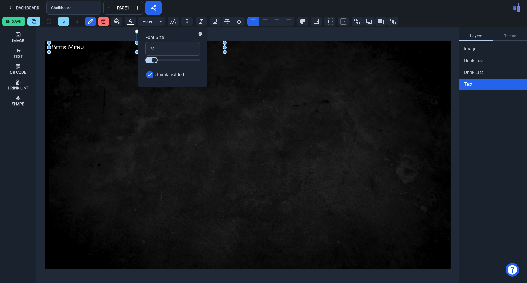
type input "18"
type input "15"
type input "17"
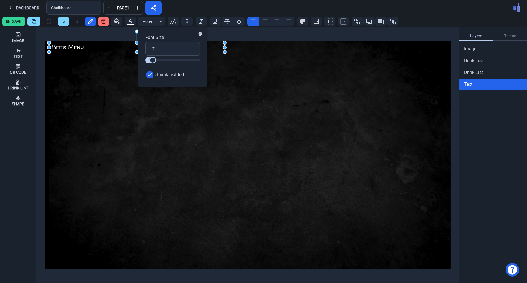
type input "17"
click at [153, 62] on input "range" at bounding box center [172, 60] width 55 height 7
click at [156, 51] on input "17" at bounding box center [172, 49] width 55 height 14
type input "1"
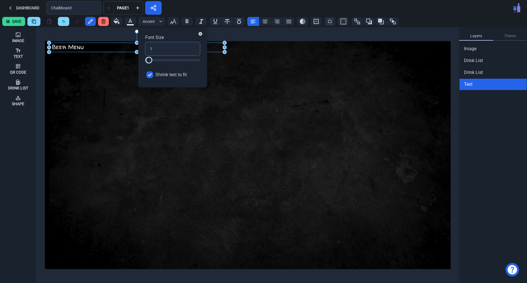
type input "16"
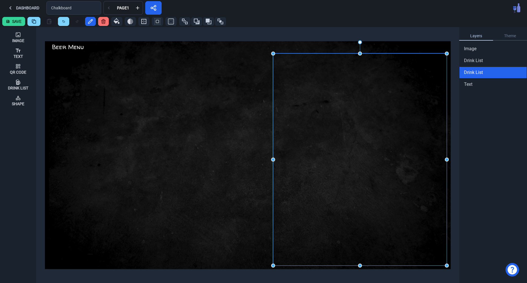
click at [309, 90] on div at bounding box center [360, 159] width 174 height 212
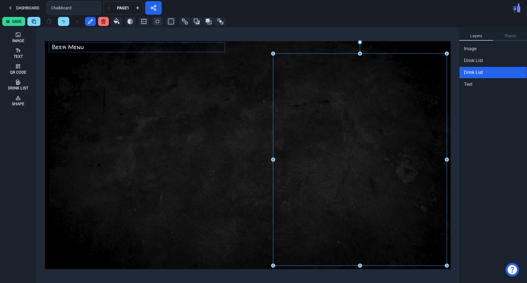
click at [78, 49] on div "Beer Menu" at bounding box center [138, 47] width 172 height 9
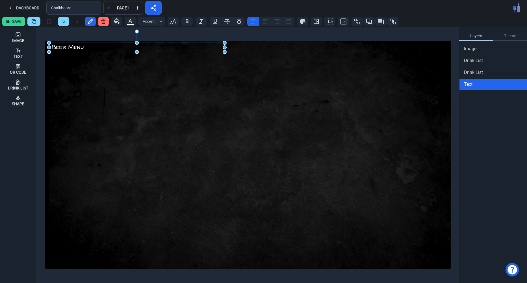
click at [78, 49] on div "Beer Menu" at bounding box center [138, 47] width 172 height 9
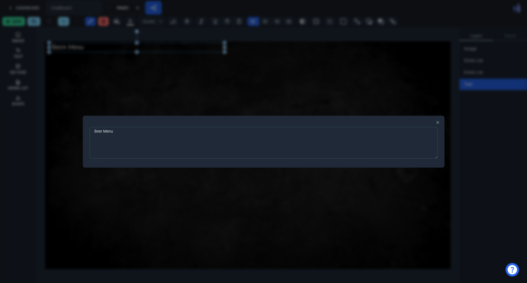
click at [78, 49] on div at bounding box center [263, 141] width 527 height 283
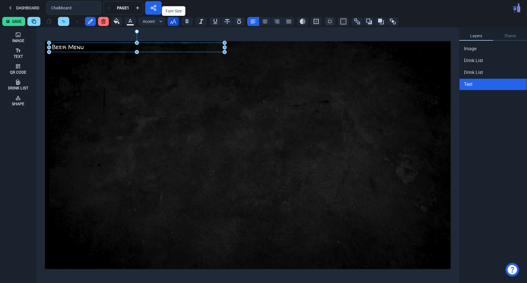
click at [170, 25] on button "button" at bounding box center [172, 21] width 11 height 9
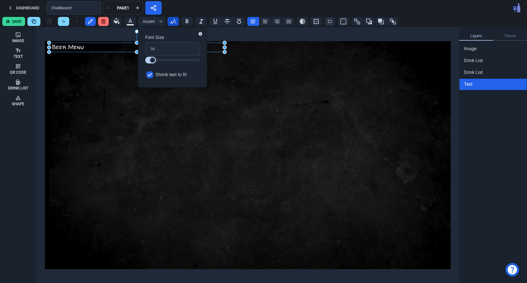
click at [170, 25] on button "button" at bounding box center [172, 21] width 11 height 9
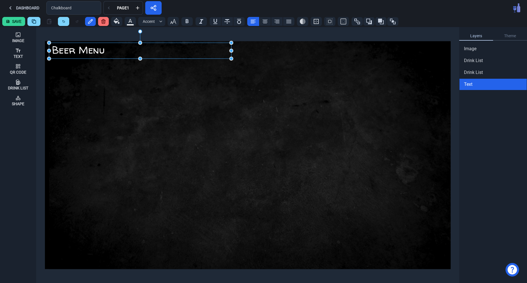
drag, startPoint x: 223, startPoint y: 53, endPoint x: 230, endPoint y: 60, distance: 9.6
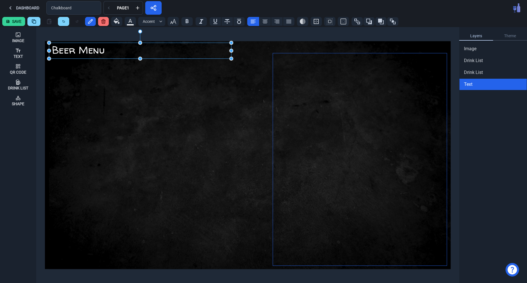
click at [308, 61] on div at bounding box center [360, 159] width 174 height 212
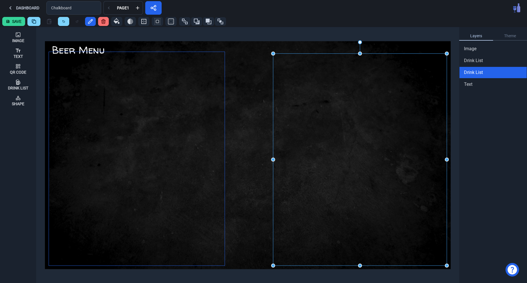
click at [185, 89] on div at bounding box center [136, 159] width 175 height 214
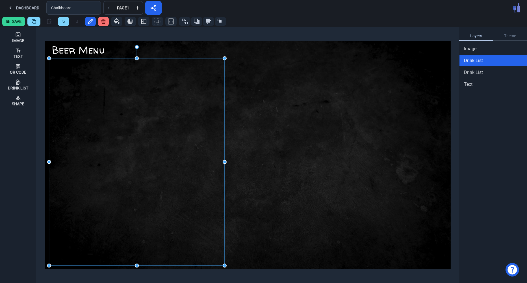
drag, startPoint x: 137, startPoint y: 52, endPoint x: 133, endPoint y: 58, distance: 7.2
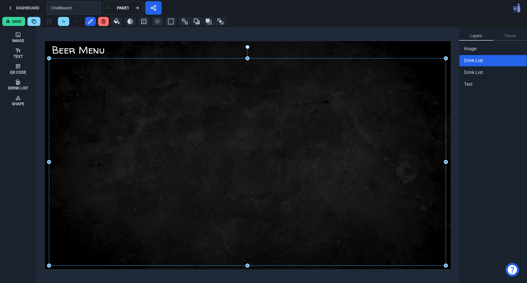
drag, startPoint x: 224, startPoint y: 162, endPoint x: 445, endPoint y: 193, distance: 223.3
click at [445, 193] on div "Image Text Qr Code Drink List Shape Beer Menu Layers Theme Image Drink List Dri…" at bounding box center [263, 155] width 527 height 256
click at [109, 118] on div at bounding box center [247, 162] width 396 height 208
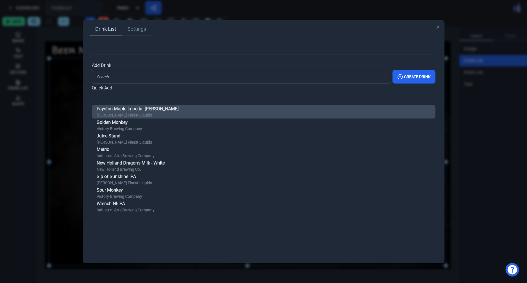
click at [116, 118] on span "[PERSON_NAME] Finest Liquids" at bounding box center [138, 115] width 82 height 6
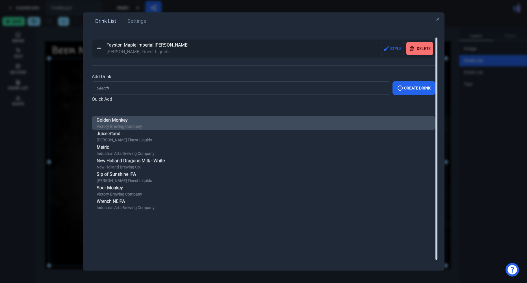
click at [115, 119] on span "Golden Monkey" at bounding box center [119, 120] width 45 height 7
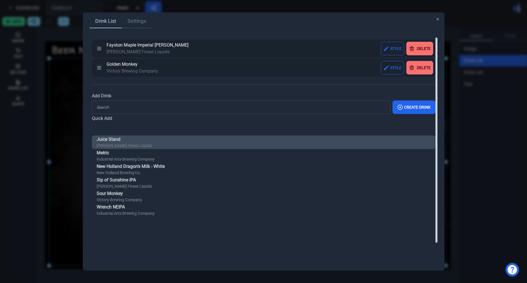
click at [112, 139] on span "Juice Stand" at bounding box center [124, 139] width 55 height 7
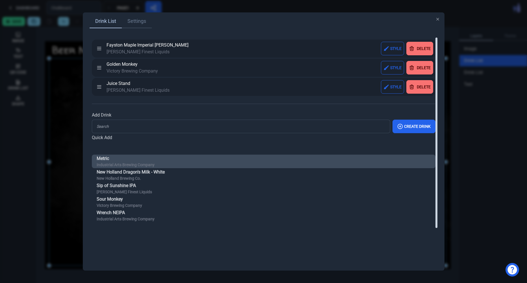
click at [109, 155] on div "Quick Add Metric Industrial Arts Brewing Company New Holland Dragon's Milk - Wh…" at bounding box center [263, 218] width 343 height 169
click at [109, 161] on span "Metric" at bounding box center [126, 158] width 58 height 7
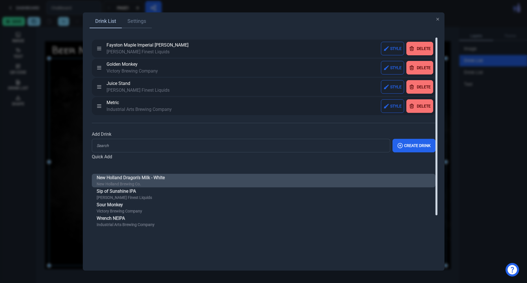
click at [113, 182] on span "New Holland Brewing Co." at bounding box center [131, 184] width 68 height 6
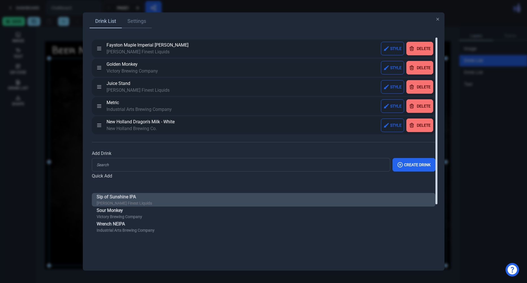
click at [108, 200] on span "Sip of Sunshine IPA" at bounding box center [124, 197] width 55 height 7
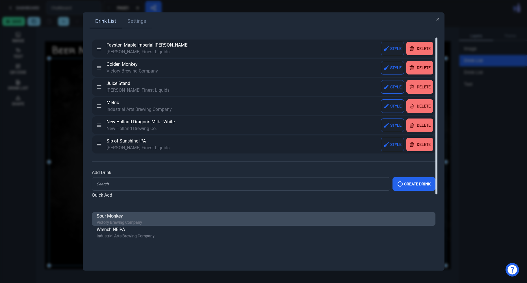
click at [108, 217] on span "Sour Monkey" at bounding box center [119, 216] width 45 height 7
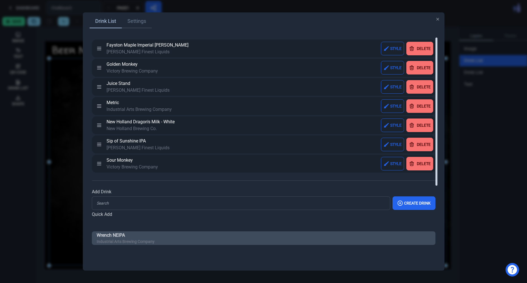
click at [114, 236] on span "Wrench NEIPA" at bounding box center [126, 235] width 58 height 7
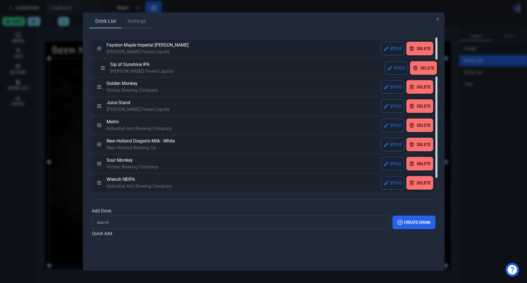
drag, startPoint x: 99, startPoint y: 144, endPoint x: 102, endPoint y: 67, distance: 76.6
click at [102, 67] on div at bounding box center [99, 68] width 10 height 6
drag, startPoint x: 95, startPoint y: 161, endPoint x: 99, endPoint y: 138, distance: 23.3
click at [99, 155] on div "Sour Monkey Victory Brewing Company Style Delete" at bounding box center [263, 164] width 343 height 18
click at [100, 166] on icon at bounding box center [99, 164] width 6 height 6
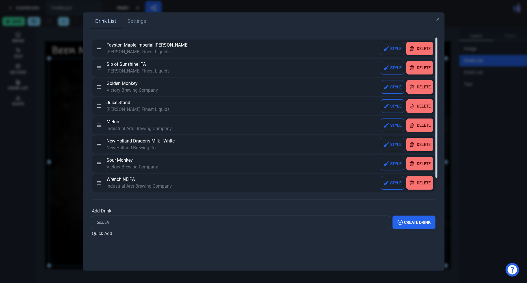
click at [100, 166] on icon at bounding box center [99, 164] width 6 height 6
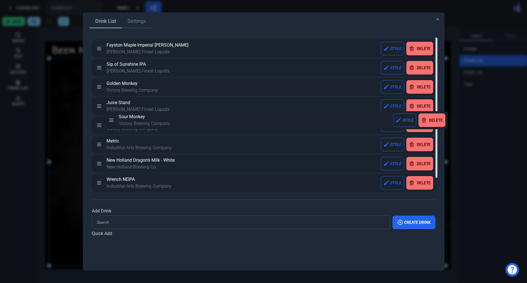
drag, startPoint x: 100, startPoint y: 166, endPoint x: 112, endPoint y: 123, distance: 45.1
click at [112, 123] on div "Sour Monkey Victory Brewing Company Style Delete" at bounding box center [263, 125] width 343 height 18
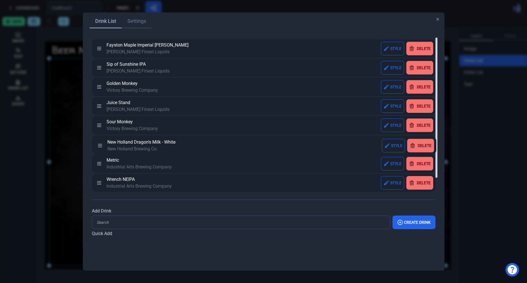
drag, startPoint x: 99, startPoint y: 164, endPoint x: 100, endPoint y: 145, distance: 19.2
click at [100, 145] on icon at bounding box center [99, 145] width 6 height 6
click at [438, 21] on icon "button" at bounding box center [437, 19] width 5 height 5
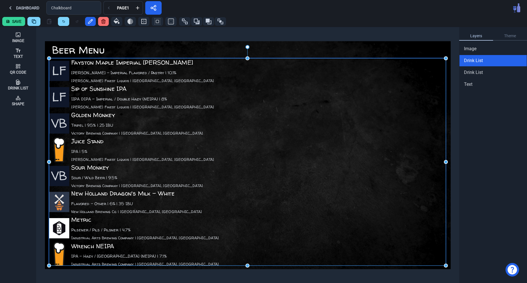
click at [218, 100] on div "LF Sip of Sunshine IPA IIPA DIPA - Imperial / Double Hazy (NEIPA) | 8% Lawson's…" at bounding box center [247, 96] width 396 height 24
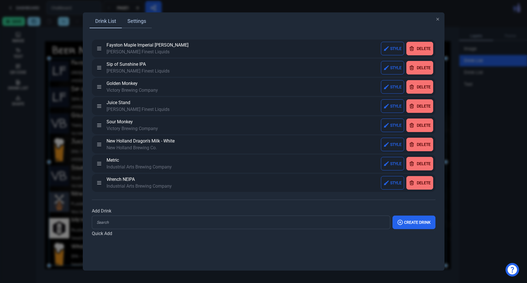
click at [133, 20] on link "Settings" at bounding box center [137, 22] width 30 height 14
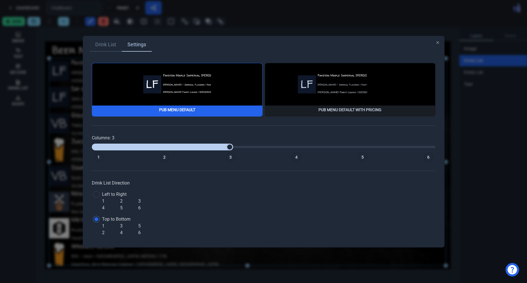
type input "3"
click at [230, 150] on input "range" at bounding box center [263, 147] width 343 height 7
click at [440, 42] on div "Drink List Settings LF Fayston Maple Imperial Stout Stout - Imperial Flavored /…" at bounding box center [263, 142] width 361 height 212
click at [438, 42] on icon "button" at bounding box center [437, 43] width 2 height 2
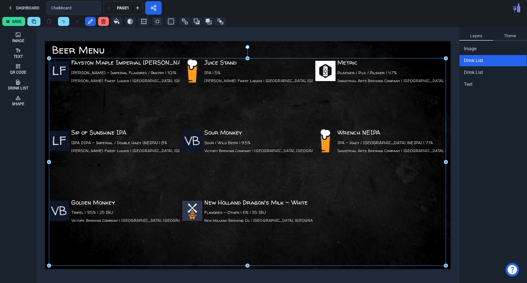
click at [506, 39] on link "Theme" at bounding box center [510, 36] width 34 height 9
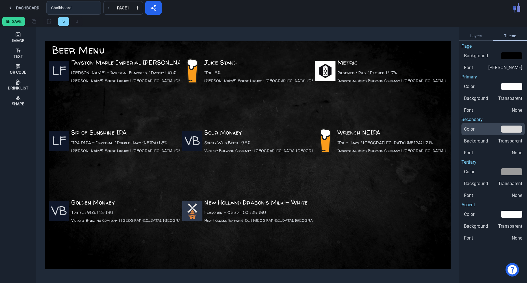
click at [511, 129] on div "button" at bounding box center [511, 129] width 21 height 7
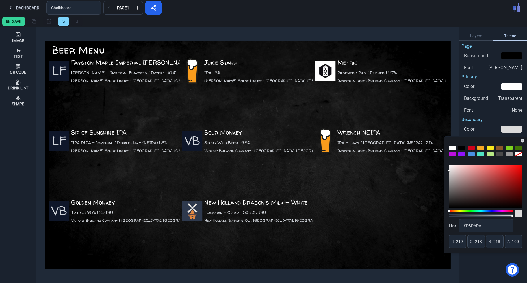
click at [490, 148] on div at bounding box center [489, 148] width 7 height 4
type input "248"
type input "231"
type input "28"
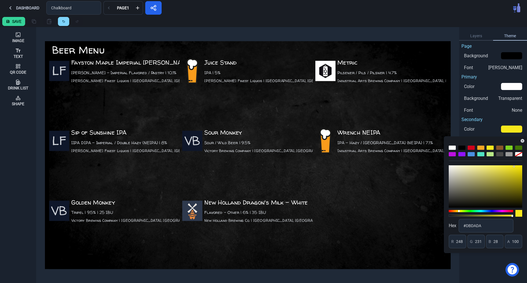
click at [523, 140] on icon "button" at bounding box center [522, 141] width 4 height 4
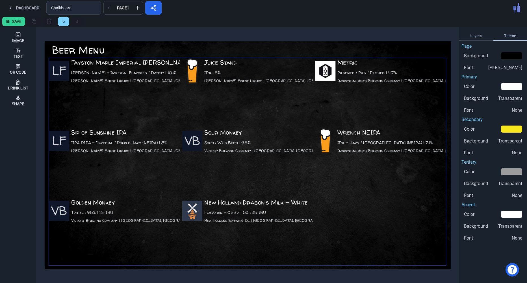
click at [249, 156] on div "VB Sour Monkey Sour / Wild Beer | 9.5% Victory Brewing Company | Downingtown, PA" at bounding box center [247, 161] width 130 height 67
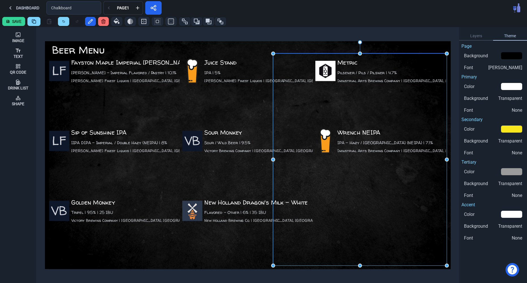
click at [367, 56] on div at bounding box center [360, 159] width 174 height 212
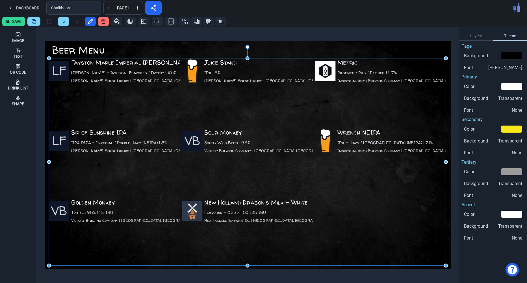
click at [243, 78] on div "Juice Stand IPA | 5% Lawson's Finest Liquids | Waitsfield, VT" at bounding box center [247, 91] width 130 height 67
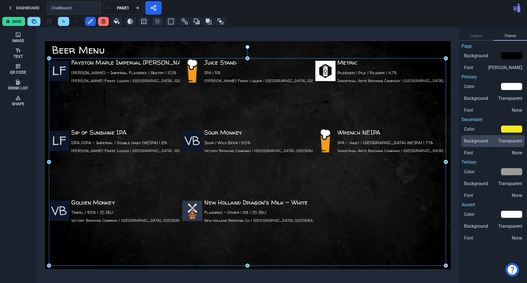
click at [495, 141] on div "Background Transparent" at bounding box center [493, 141] width 58 height 7
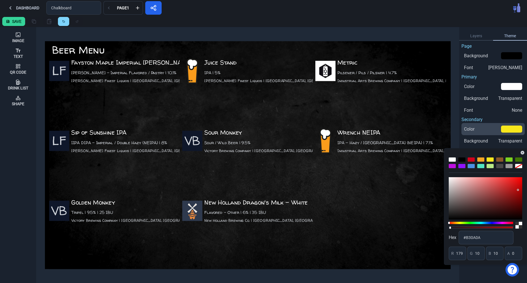
click at [491, 131] on div "Color" at bounding box center [493, 129] width 58 height 7
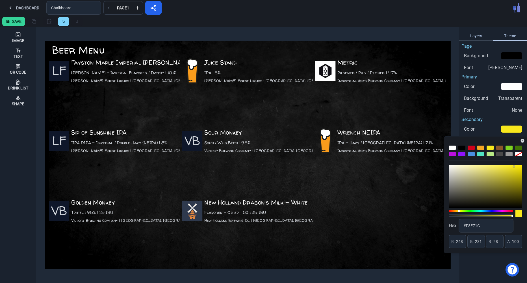
click at [471, 34] on link "Layers" at bounding box center [476, 36] width 34 height 9
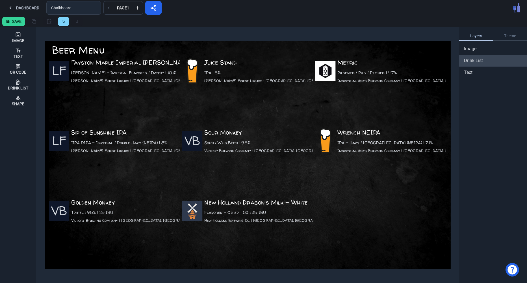
click at [473, 61] on span "Drink List" at bounding box center [473, 60] width 19 height 7
click at [512, 36] on link "Theme" at bounding box center [510, 36] width 34 height 9
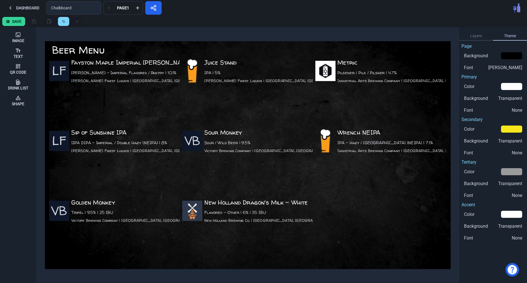
click at [287, 21] on div at bounding box center [304, 21] width 439 height 9
click at [14, 21] on button "Save" at bounding box center [13, 21] width 23 height 9
click at [28, 6] on button "Dashboard" at bounding box center [23, 8] width 42 height 14
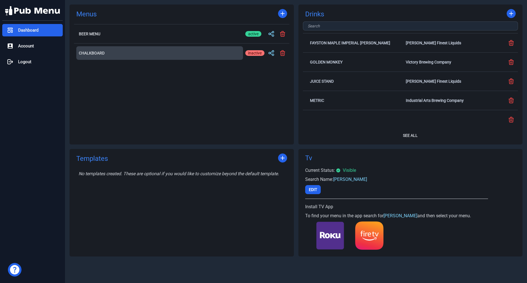
click at [212, 52] on button "Chalkboard" at bounding box center [159, 53] width 167 height 14
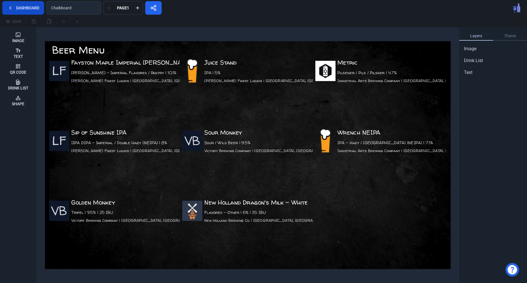
click at [27, 7] on button "Dashboard" at bounding box center [23, 8] width 42 height 14
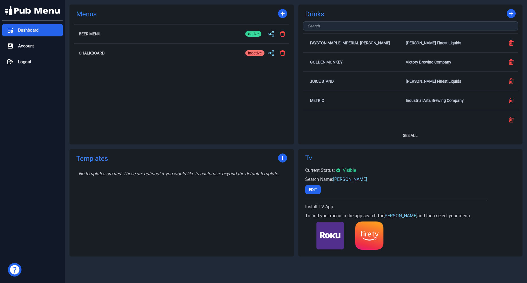
click at [252, 56] on div "active" at bounding box center [253, 53] width 16 height 6
click at [252, 56] on input "active inactive" at bounding box center [254, 53] width 19 height 7
checkbox input "false"
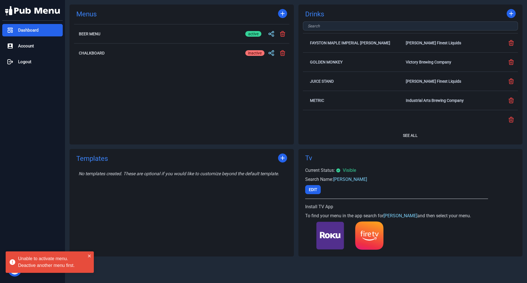
click at [255, 36] on div "inactive" at bounding box center [254, 34] width 19 height 6
click at [255, 36] on input "active inactive" at bounding box center [254, 33] width 19 height 7
checkbox input "false"
click at [253, 57] on label "active inactive" at bounding box center [254, 53] width 19 height 9
click at [253, 56] on input "active inactive" at bounding box center [254, 53] width 19 height 7
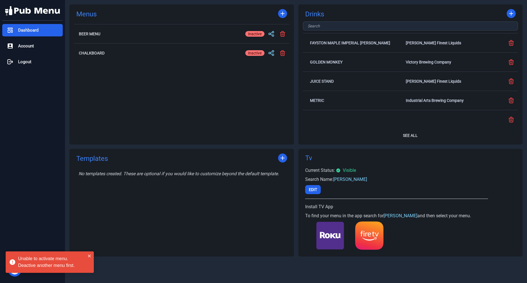
checkbox input "true"
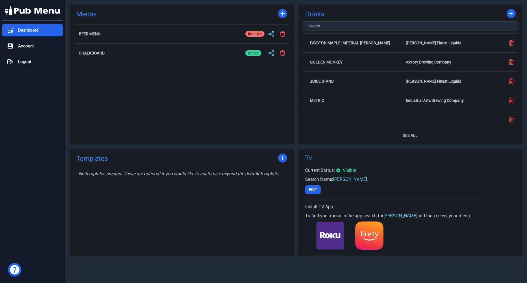
click at [274, 57] on div "active inactive" at bounding box center [266, 53] width 42 height 9
click at [272, 55] on icon at bounding box center [271, 53] width 7 height 7
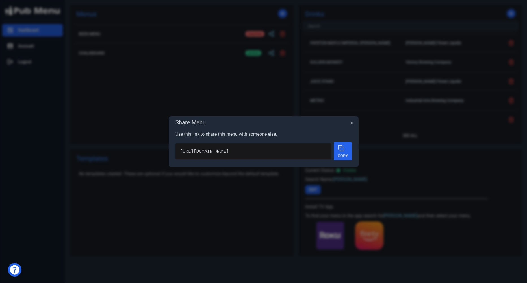
click at [339, 152] on div "Copy" at bounding box center [342, 151] width 10 height 13
click at [352, 123] on div "Share Menu Use this link to share this menu with someone else. https://www.pubm…" at bounding box center [264, 141] width 190 height 51
click at [352, 123] on icon "button" at bounding box center [351, 123] width 5 height 5
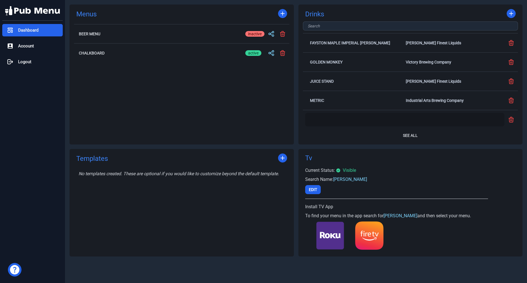
click at [346, 123] on div at bounding box center [404, 120] width 199 height 14
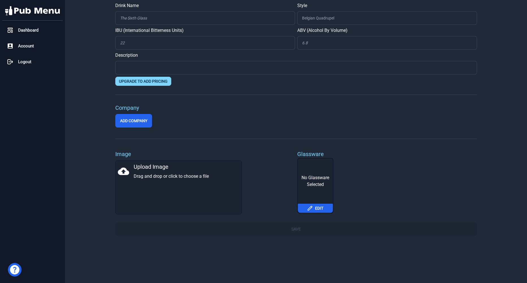
click at [51, 53] on div "Dashboard Account Logout" at bounding box center [32, 141] width 65 height 283
click at [36, 51] on div "Account" at bounding box center [32, 46] width 60 height 12
click at [40, 30] on div "Dashboard" at bounding box center [32, 30] width 60 height 12
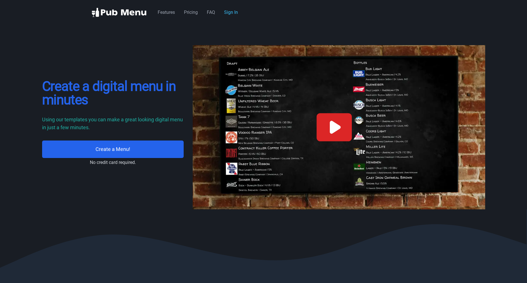
click at [231, 15] on div "Features Pricing FAQ Sign In" at bounding box center [200, 12] width 85 height 7
click at [211, 15] on link "FAQ" at bounding box center [211, 12] width 8 height 5
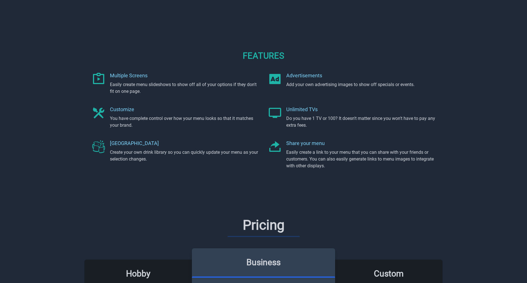
scroll to position [401, 0]
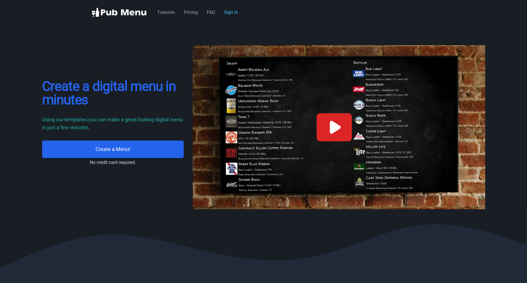
click at [285, 104] on div at bounding box center [339, 127] width 292 height 164
click at [230, 14] on link "Sign In" at bounding box center [231, 12] width 14 height 5
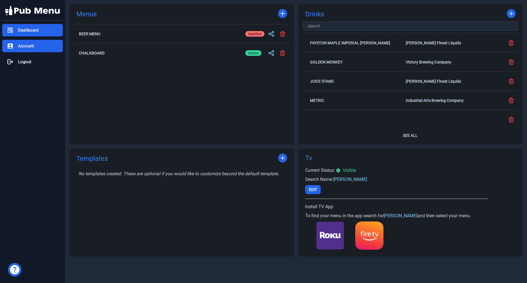
click at [29, 44] on span "Account" at bounding box center [26, 46] width 16 height 6
click at [32, 51] on div "Account" at bounding box center [32, 46] width 60 height 12
click at [32, 49] on div "Account" at bounding box center [32, 46] width 60 height 12
click at [17, 44] on div "Account" at bounding box center [32, 46] width 60 height 12
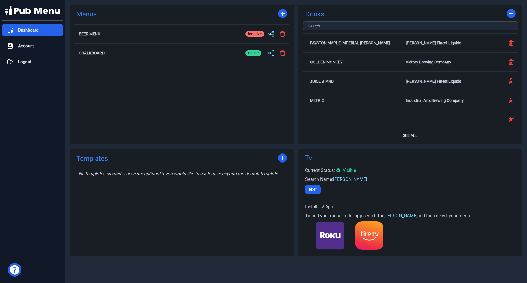
click at [253, 199] on div "Templates No templates created. These are optional if you would like to customi…" at bounding box center [181, 203] width 224 height 108
click at [18, 45] on div "Account" at bounding box center [32, 46] width 60 height 12
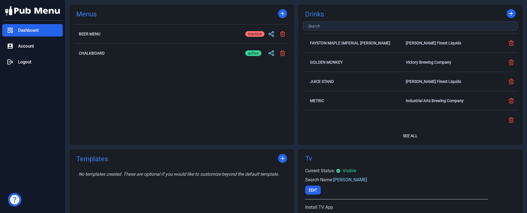
scroll to position [58, 0]
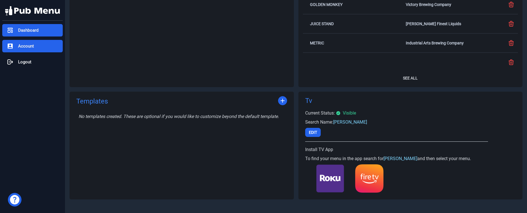
click at [29, 51] on div "Account" at bounding box center [32, 46] width 60 height 12
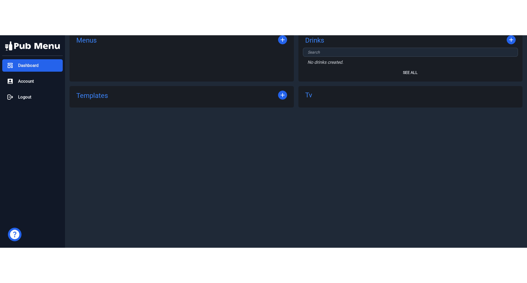
scroll to position [9, 0]
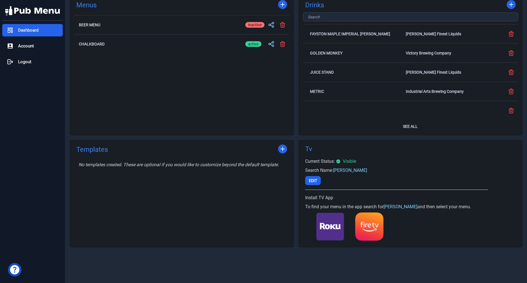
click at [16, 212] on icon at bounding box center [14, 269] width 11 height 11
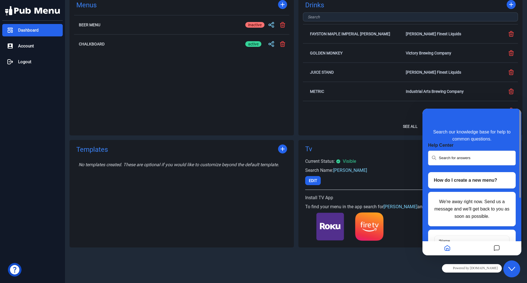
click at [16, 212] on icon at bounding box center [14, 269] width 11 height 11
click at [511, 212] on button "Close Chat This icon closes the chat window." at bounding box center [511, 269] width 17 height 17
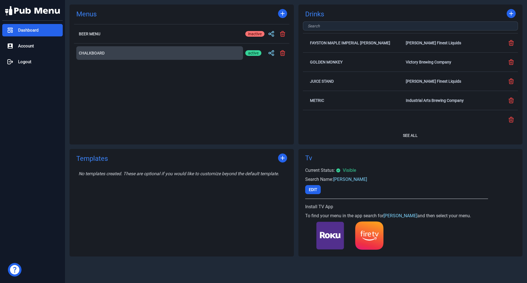
click at [119, 53] on h2 "Chalkboard" at bounding box center [159, 53] width 161 height 4
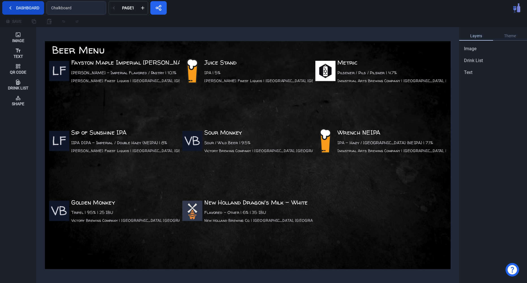
click at [10, 6] on icon at bounding box center [10, 8] width 7 height 7
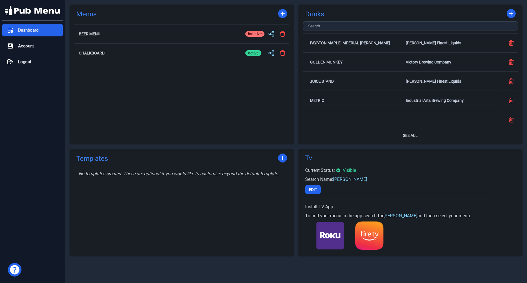
click at [252, 53] on div "inactive" at bounding box center [254, 53] width 19 height 6
click at [252, 53] on input "active inactive" at bounding box center [254, 53] width 19 height 7
click at [252, 53] on label "active inactive" at bounding box center [254, 53] width 19 height 9
click at [252, 53] on input "active inactive" at bounding box center [254, 53] width 19 height 7
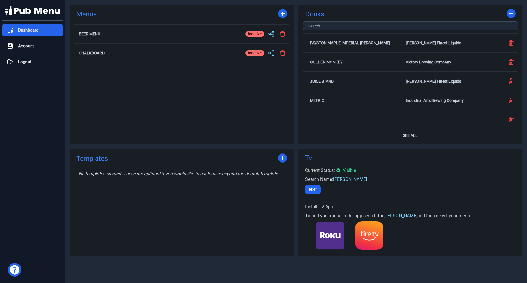
checkbox input "true"
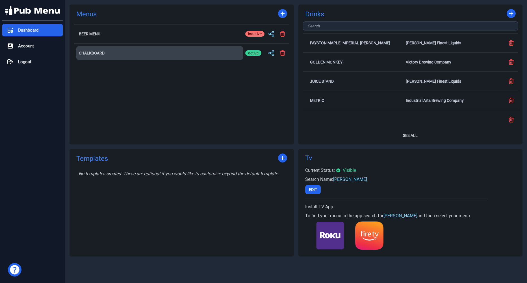
click at [91, 55] on button "Chalkboard" at bounding box center [159, 53] width 167 height 14
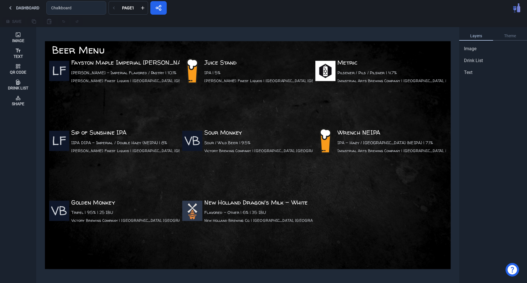
click at [504, 228] on div "Layers Theme Image Drink List Text" at bounding box center [493, 155] width 68 height 256
click at [22, 7] on button "Dashboard" at bounding box center [23, 8] width 42 height 14
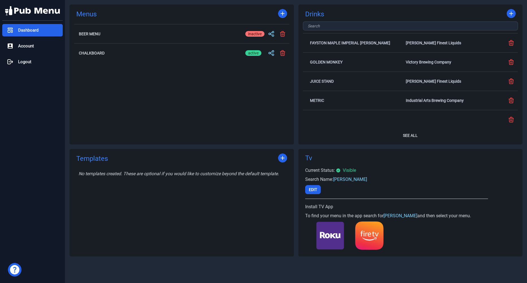
click at [254, 33] on div "active" at bounding box center [253, 34] width 16 height 6
click at [254, 33] on input "active inactive" at bounding box center [254, 33] width 19 height 7
checkbox input "false"
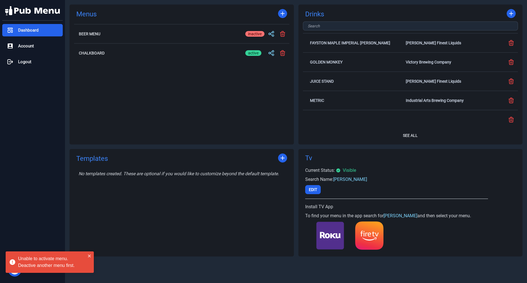
click at [250, 54] on div "inactive" at bounding box center [254, 53] width 19 height 6
click at [250, 54] on input "active inactive" at bounding box center [254, 53] width 19 height 7
checkbox input "false"
click at [254, 35] on div "active" at bounding box center [253, 34] width 16 height 6
click at [254, 35] on input "active inactive" at bounding box center [254, 33] width 19 height 7
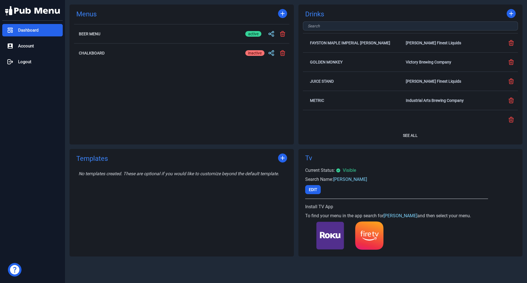
click at [257, 34] on div "inactive" at bounding box center [254, 34] width 19 height 6
click at [257, 34] on input "active inactive" at bounding box center [254, 33] width 19 height 7
checkbox input "false"
click at [254, 52] on div "active" at bounding box center [253, 53] width 16 height 6
click at [254, 52] on input "active inactive" at bounding box center [254, 53] width 19 height 7
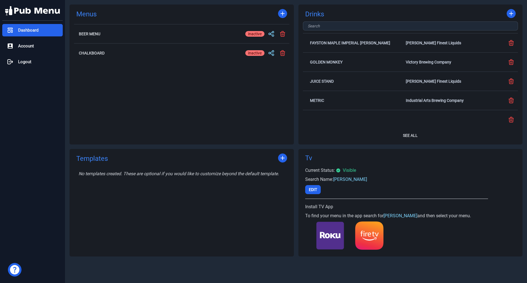
checkbox input "true"
